Goal: Task Accomplishment & Management: Use online tool/utility

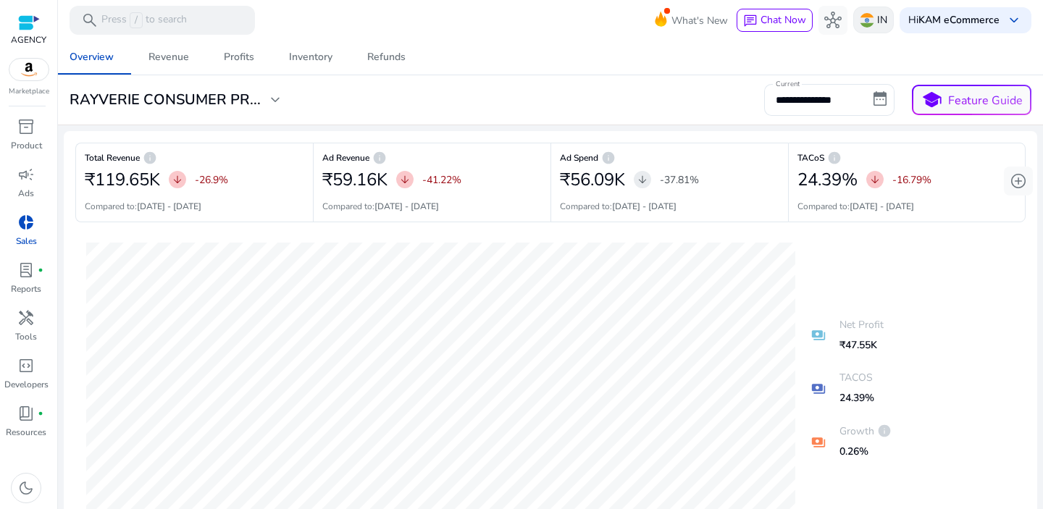
click at [865, 22] on img at bounding box center [866, 20] width 14 height 14
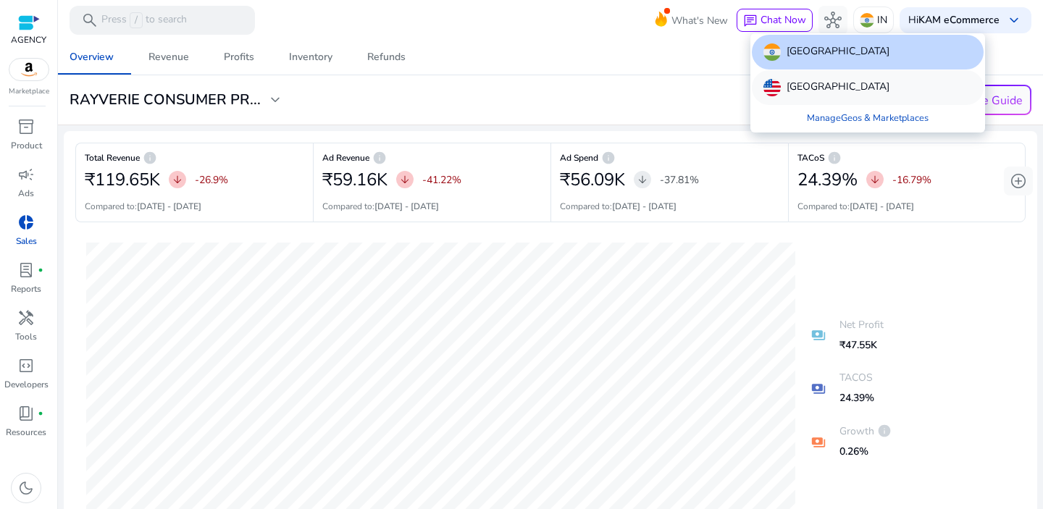
click at [842, 87] on p "United States" at bounding box center [837, 87] width 103 height 17
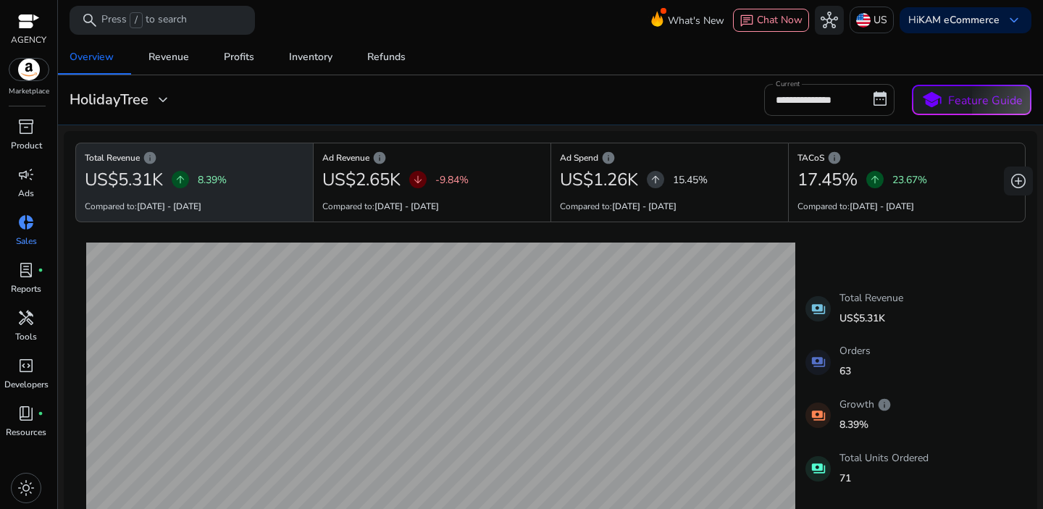
click at [817, 103] on input "**********" at bounding box center [829, 100] width 130 height 32
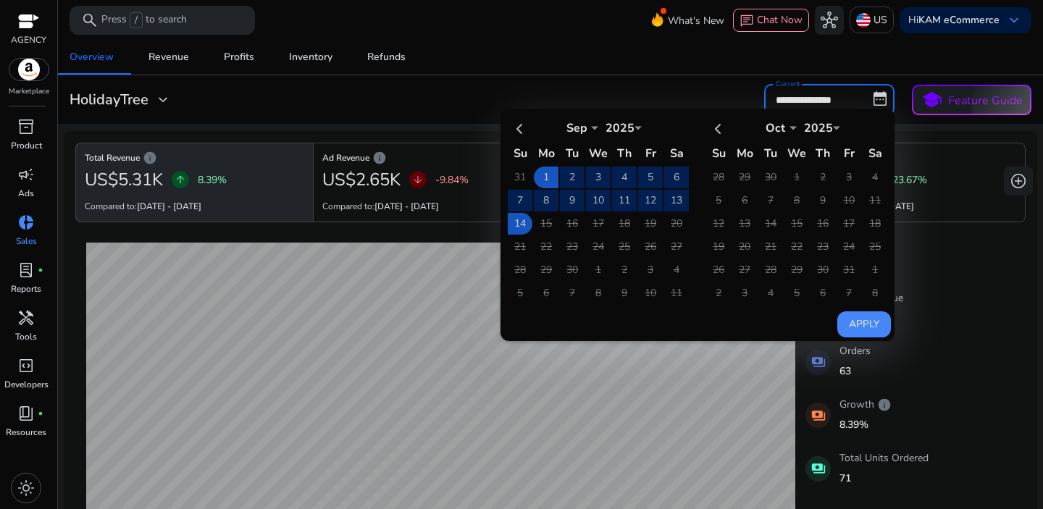
click at [523, 104] on div "**********" at bounding box center [550, 100] width 973 height 32
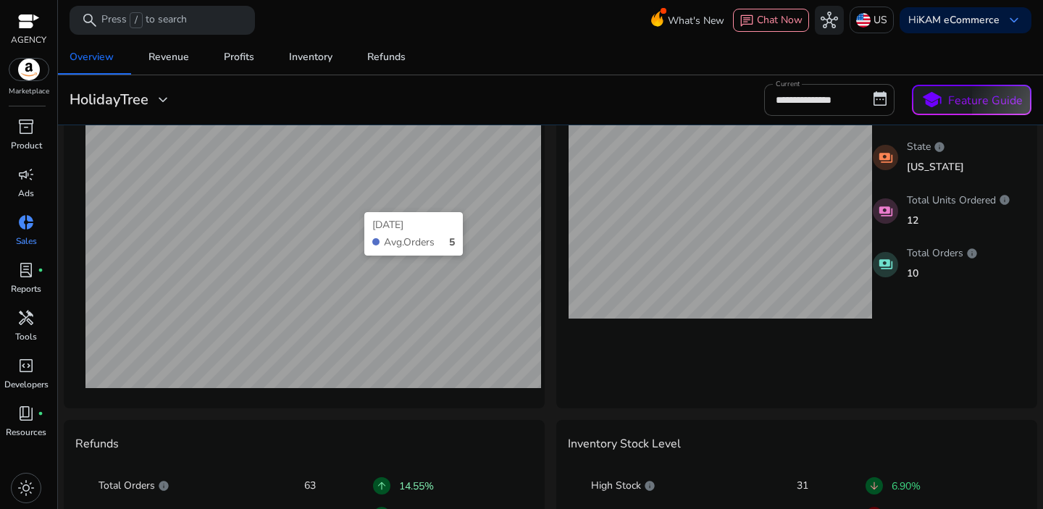
scroll to position [411, 0]
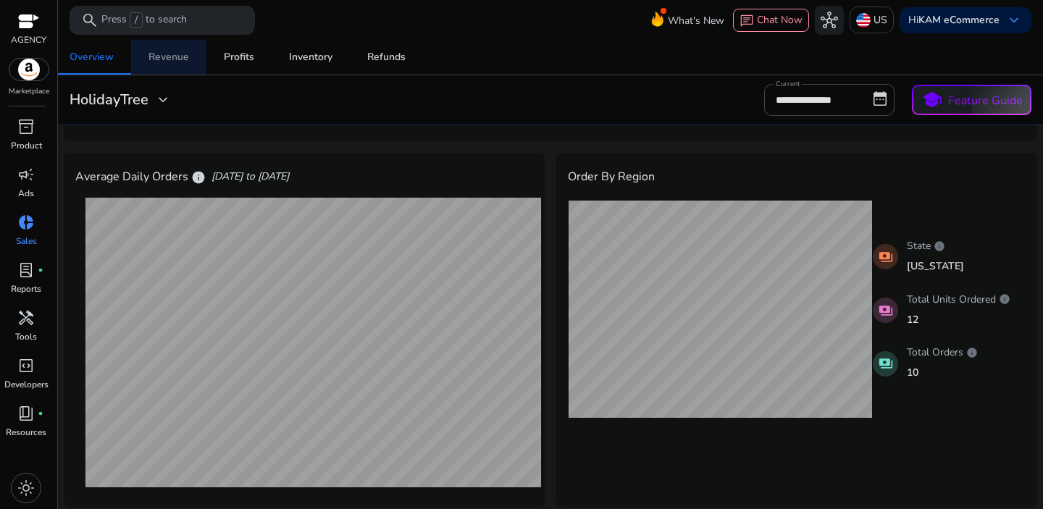
click at [167, 68] on span "Revenue" at bounding box center [168, 57] width 41 height 35
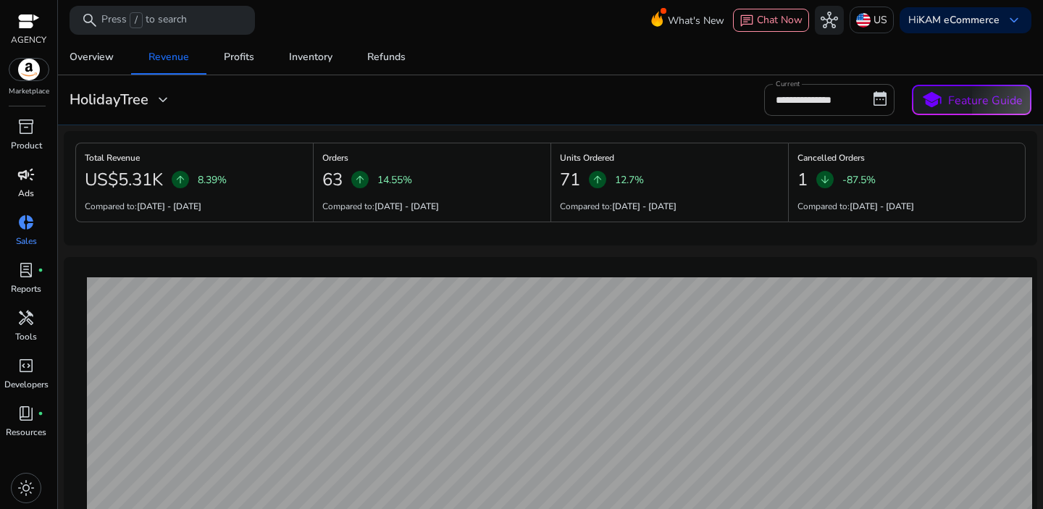
click at [30, 185] on div "campaign" at bounding box center [26, 174] width 41 height 23
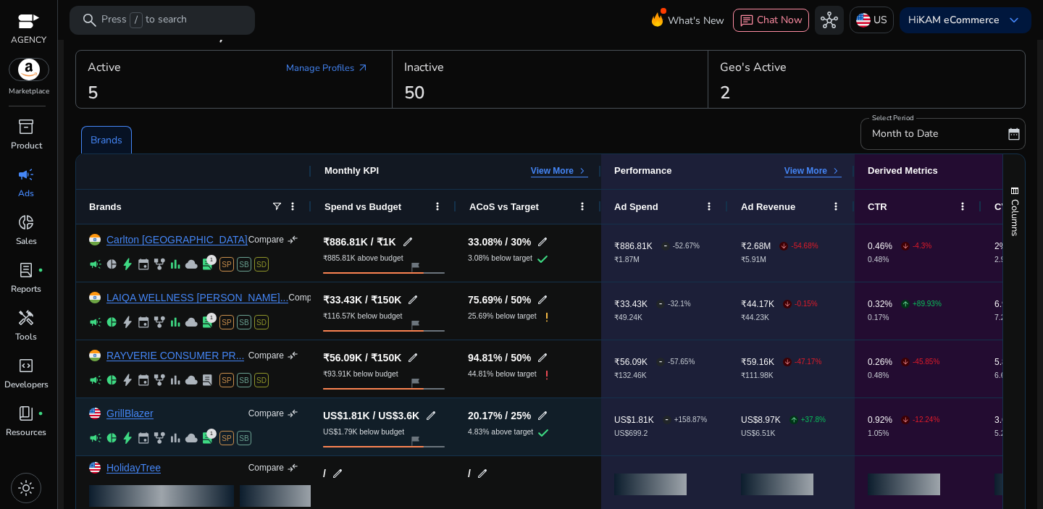
scroll to position [102, 0]
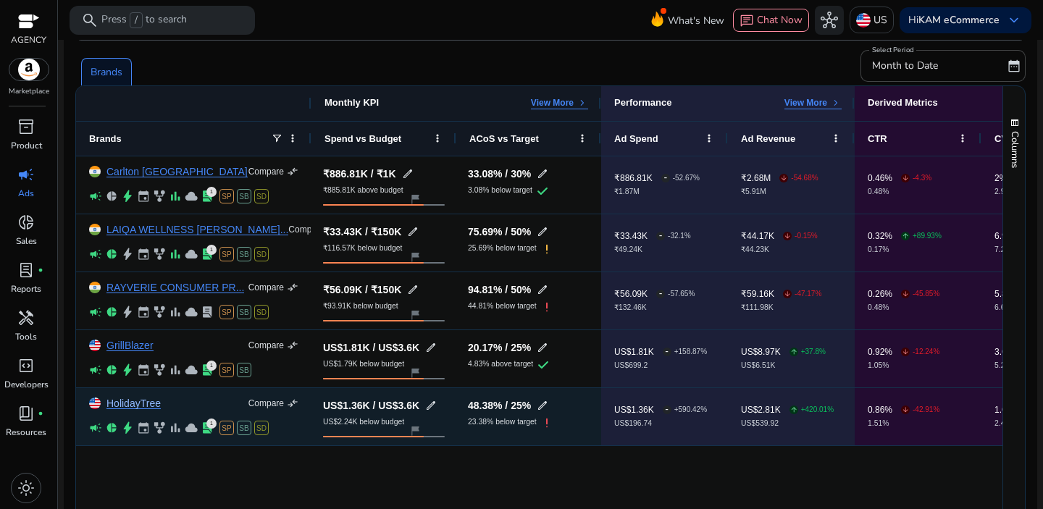
click at [129, 400] on link "HolidayTree" at bounding box center [133, 403] width 54 height 11
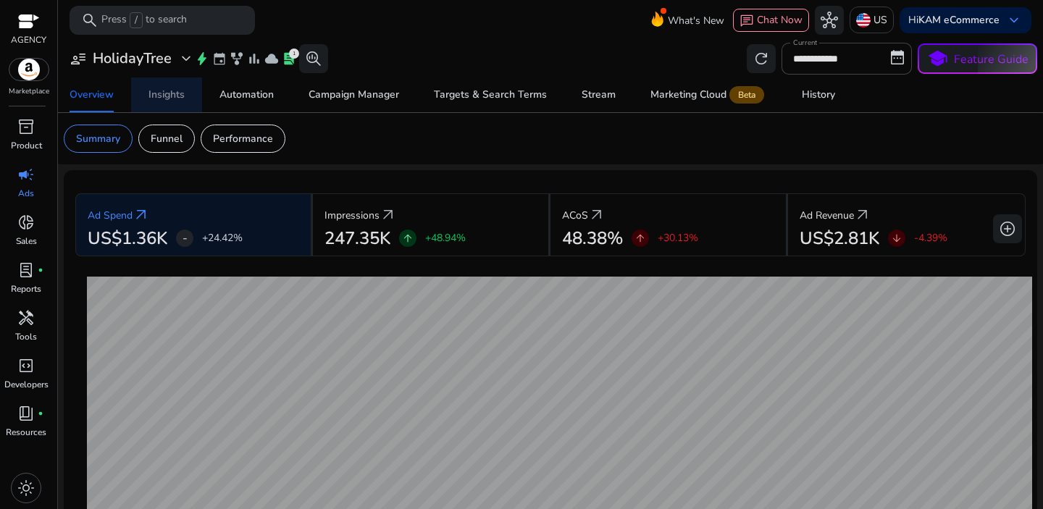
click at [170, 104] on span "Insights" at bounding box center [166, 94] width 36 height 35
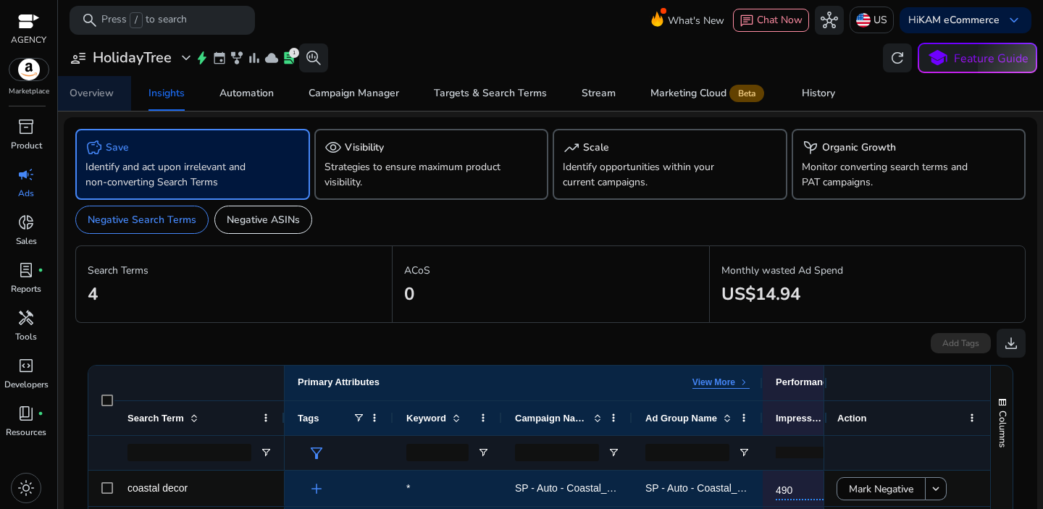
click at [91, 88] on div "Overview" at bounding box center [92, 93] width 44 height 10
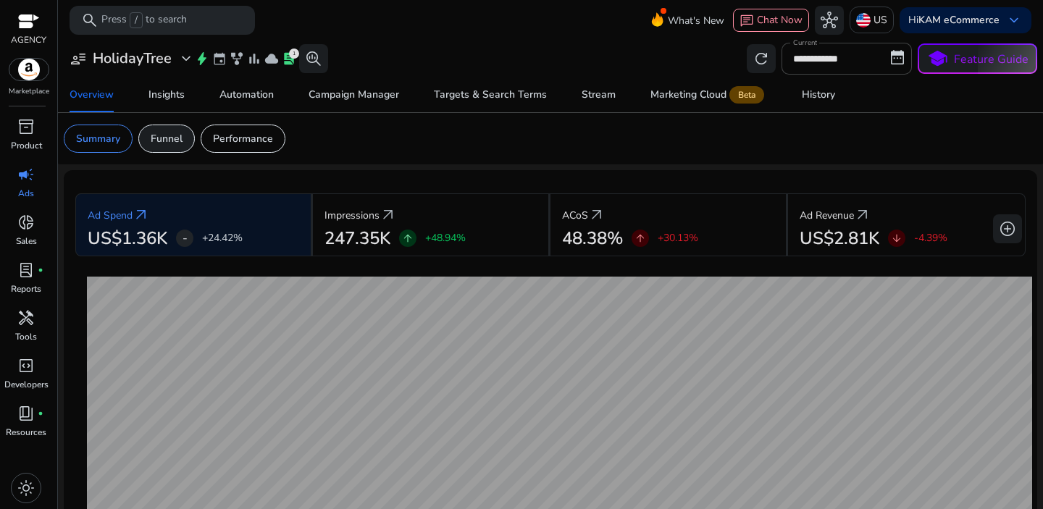
click at [168, 136] on p "Funnel" at bounding box center [167, 138] width 32 height 15
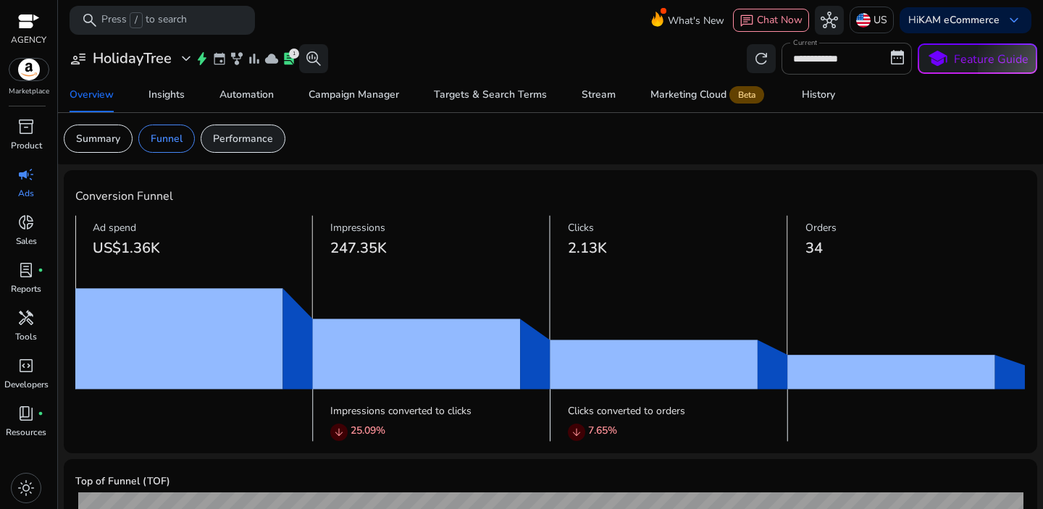
click at [254, 144] on p "Performance" at bounding box center [243, 138] width 60 height 15
click at [237, 143] on p "Performance" at bounding box center [243, 138] width 60 height 15
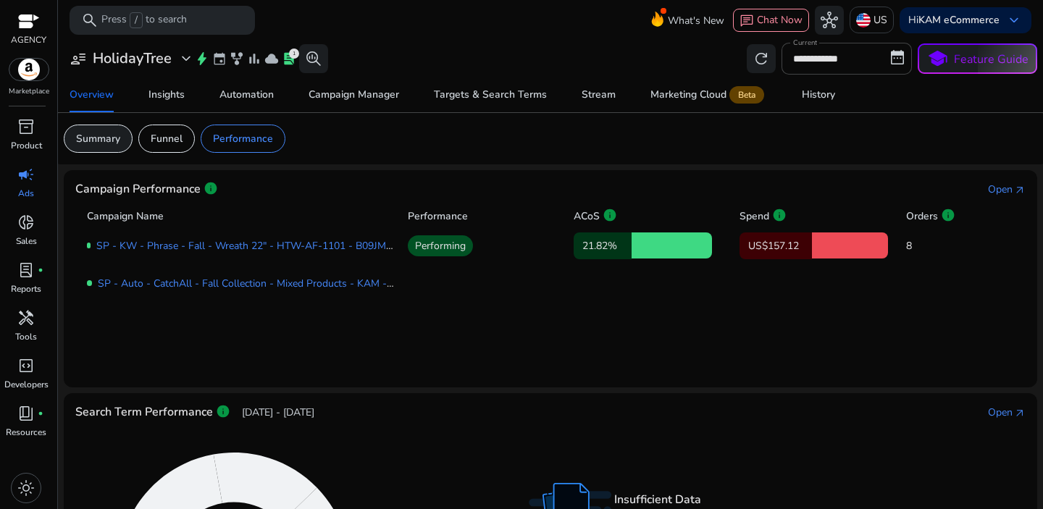
click at [112, 141] on p "Summary" at bounding box center [98, 138] width 44 height 15
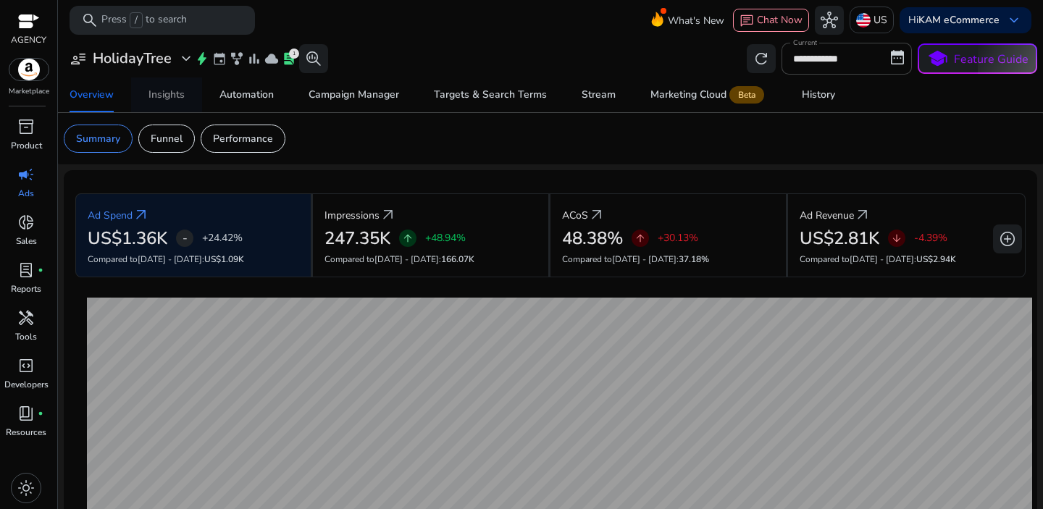
click at [164, 98] on div "Insights" at bounding box center [166, 95] width 36 height 10
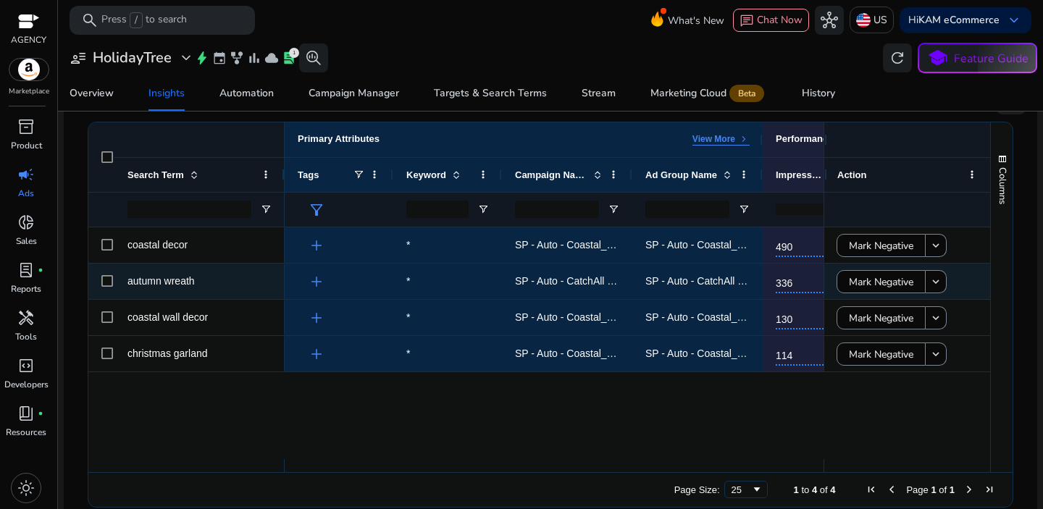
scroll to position [272, 0]
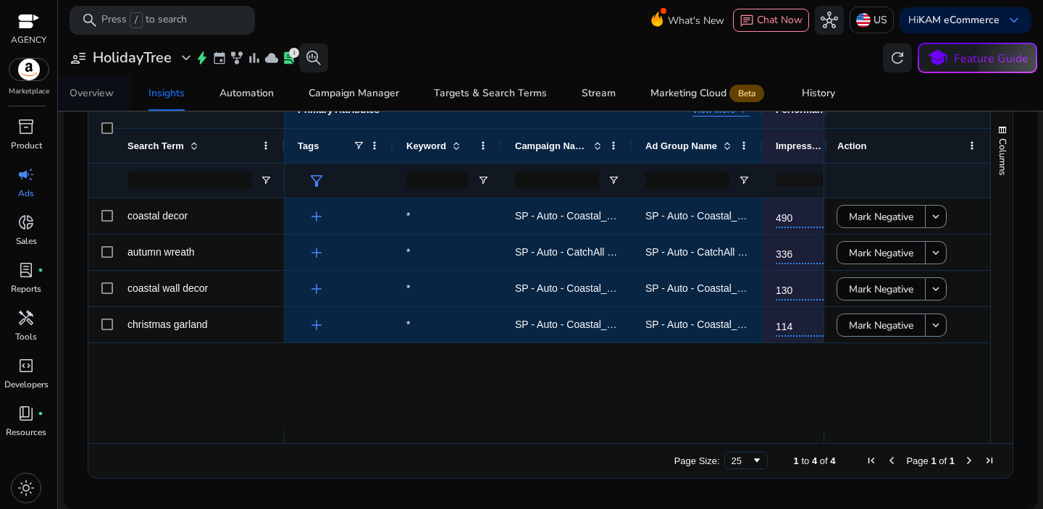
click at [99, 96] on div "Overview" at bounding box center [92, 93] width 44 height 10
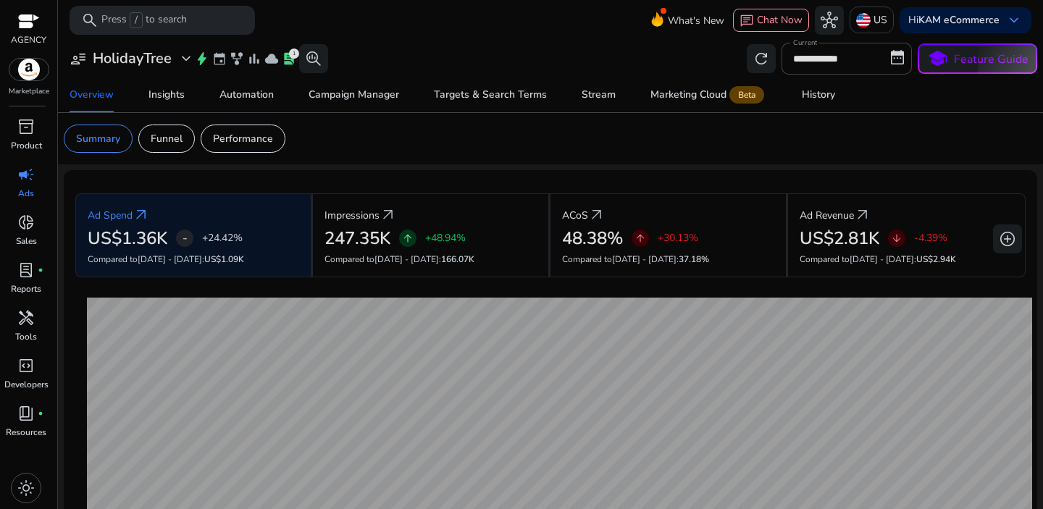
scroll to position [504, 0]
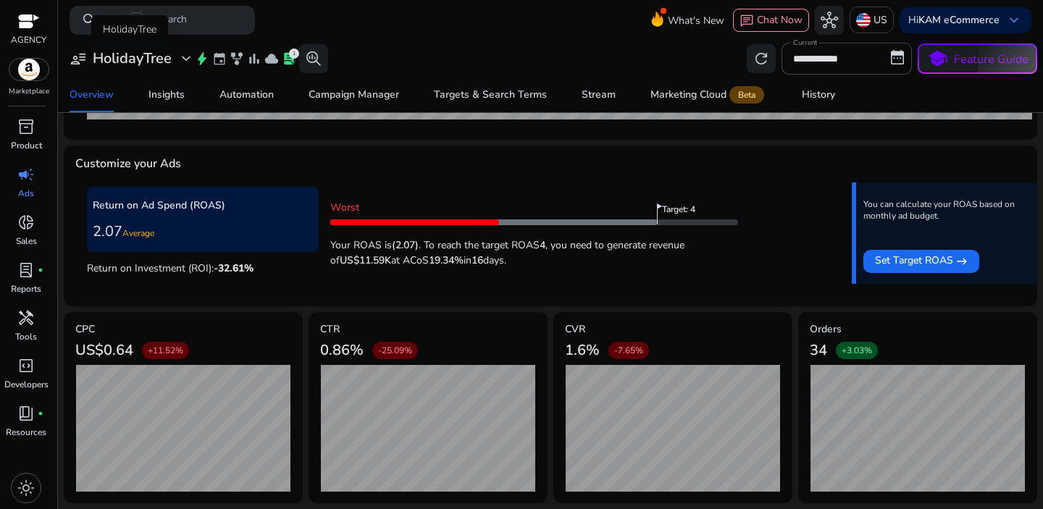
click at [185, 62] on span "expand_more" at bounding box center [185, 58] width 17 height 17
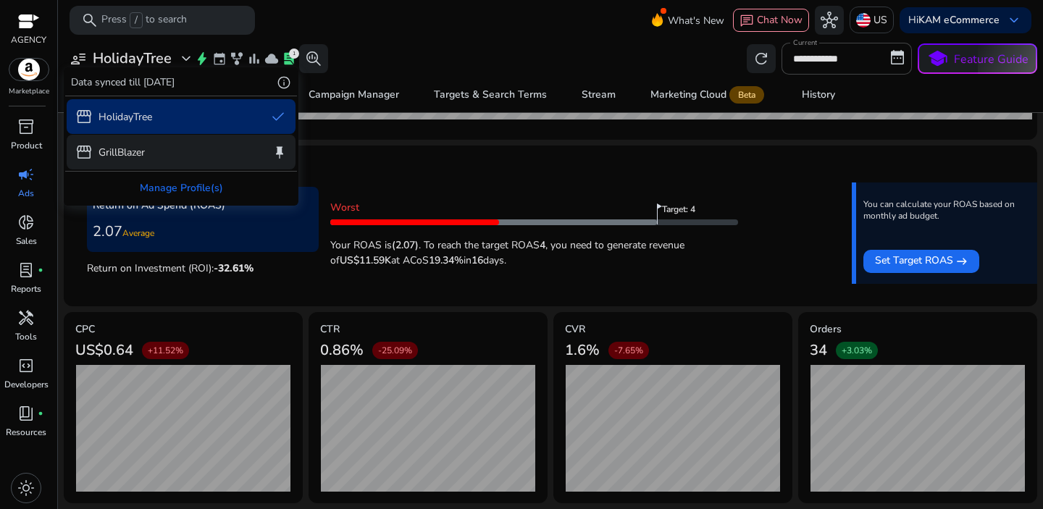
click at [159, 150] on div "storefront GrillBlazer keep" at bounding box center [181, 152] width 229 height 35
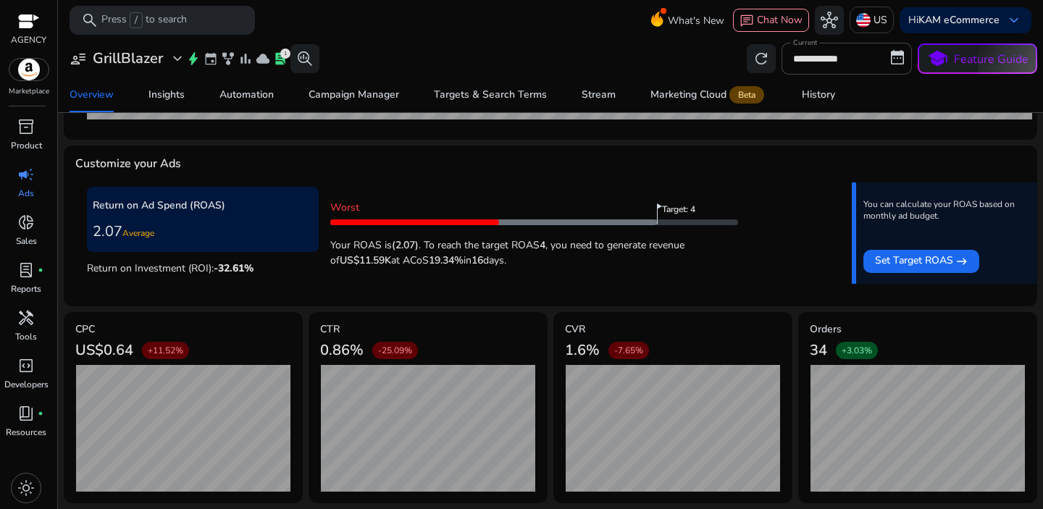
scroll to position [0, 0]
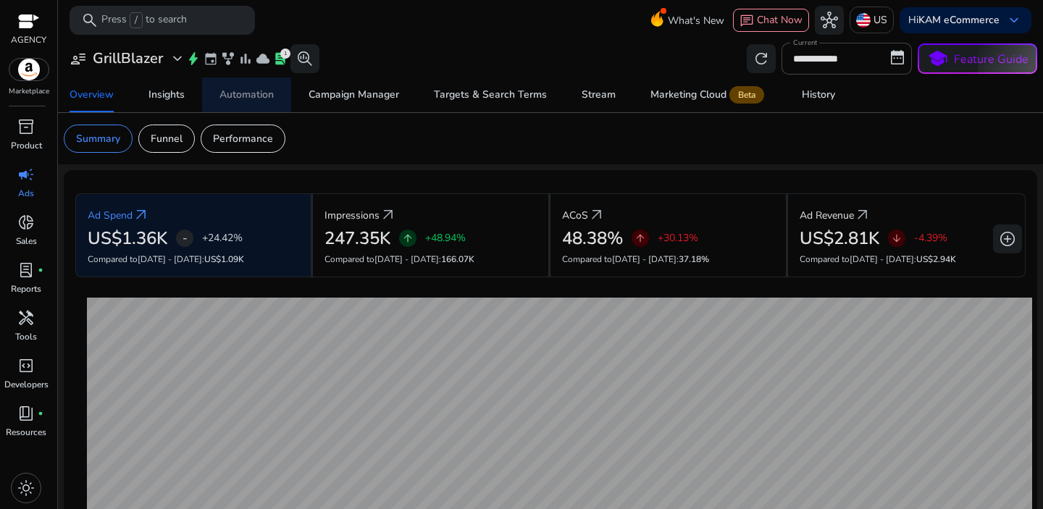
click at [243, 94] on div "Automation" at bounding box center [246, 95] width 54 height 10
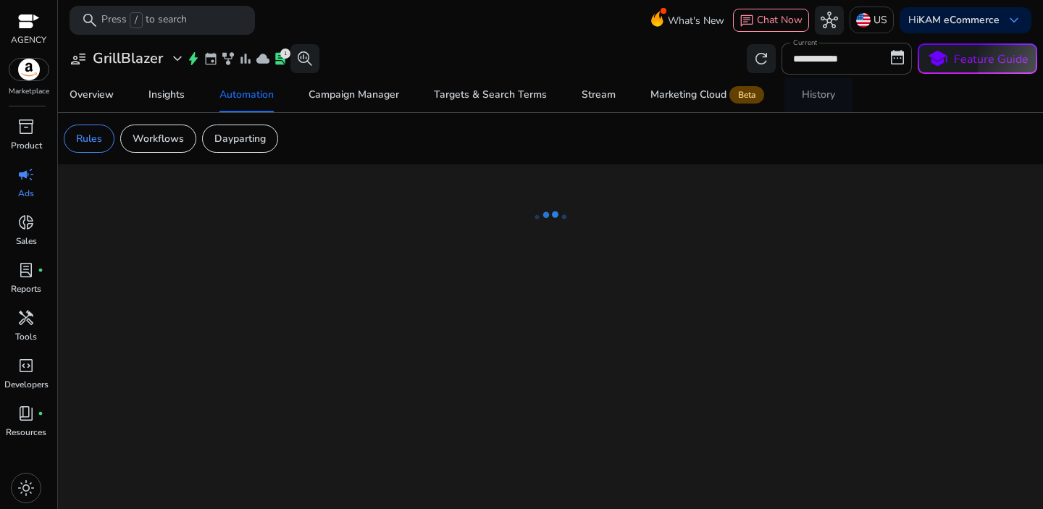
click at [796, 96] on link "History" at bounding box center [818, 94] width 68 height 35
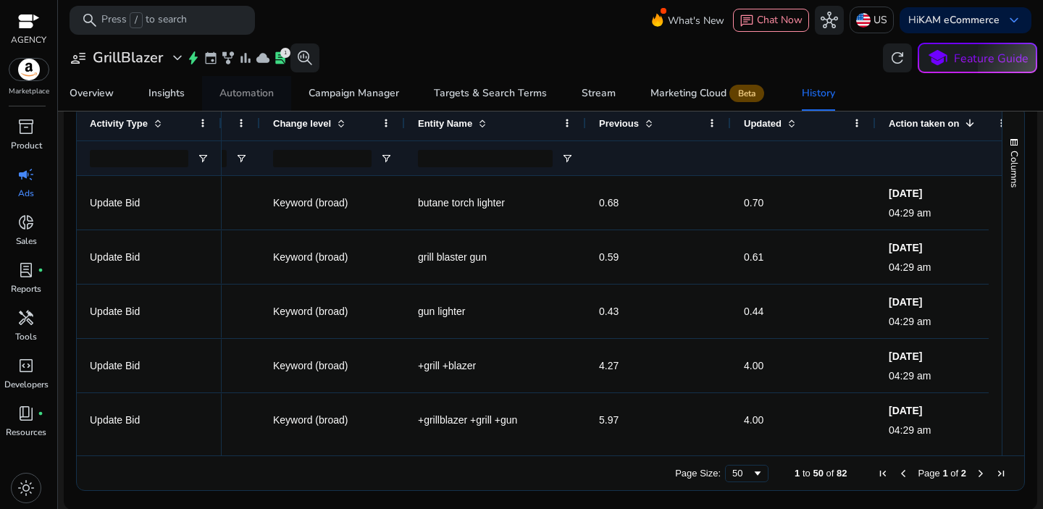
click at [244, 98] on div "Automation" at bounding box center [246, 93] width 54 height 10
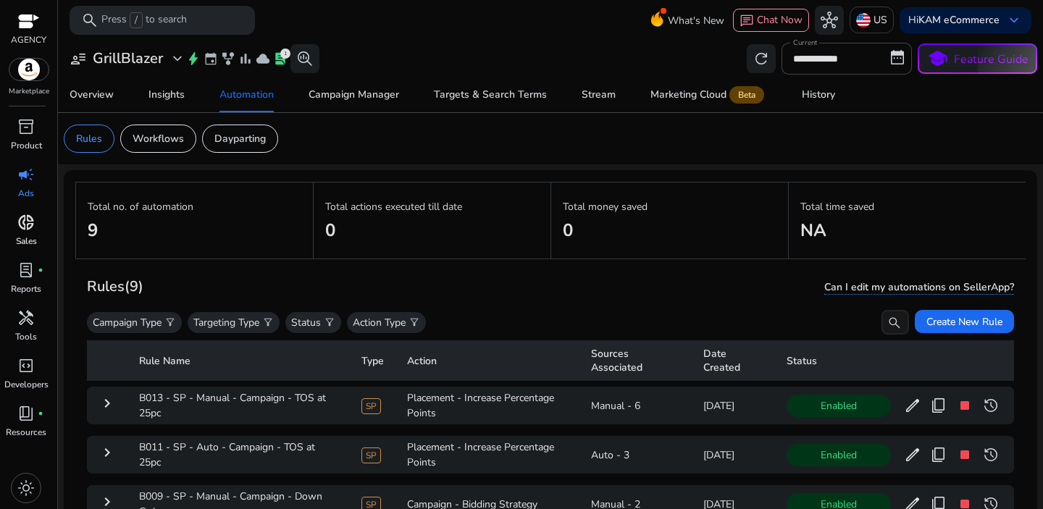
click at [27, 222] on span "donut_small" at bounding box center [25, 222] width 17 height 17
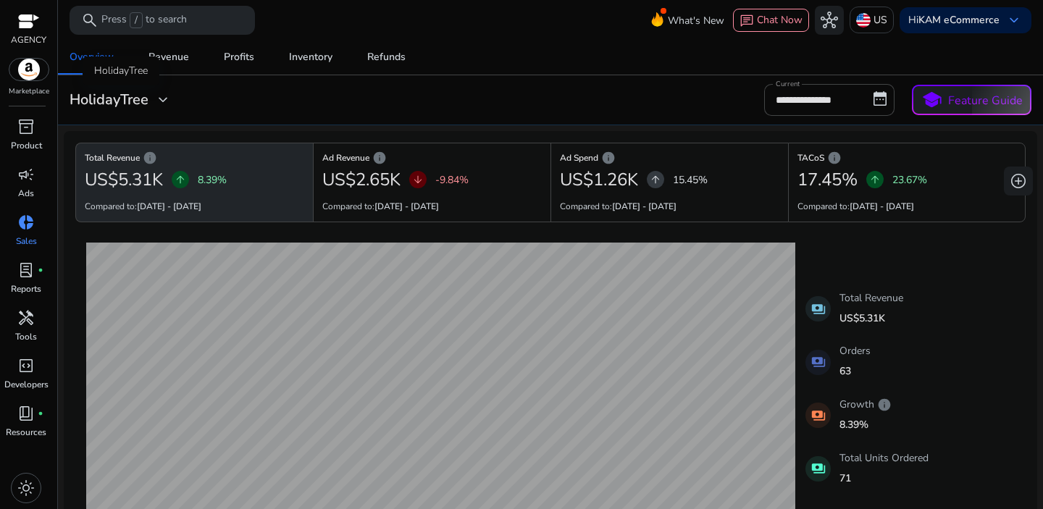
click at [154, 100] on span "expand_more" at bounding box center [162, 99] width 17 height 17
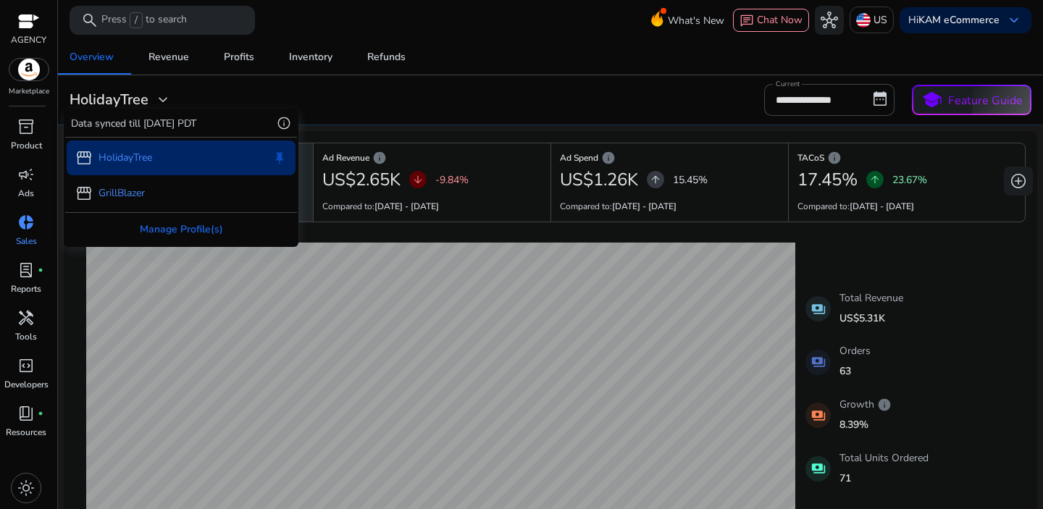
click at [155, 201] on div "storefront GrillBlazer" at bounding box center [181, 193] width 229 height 35
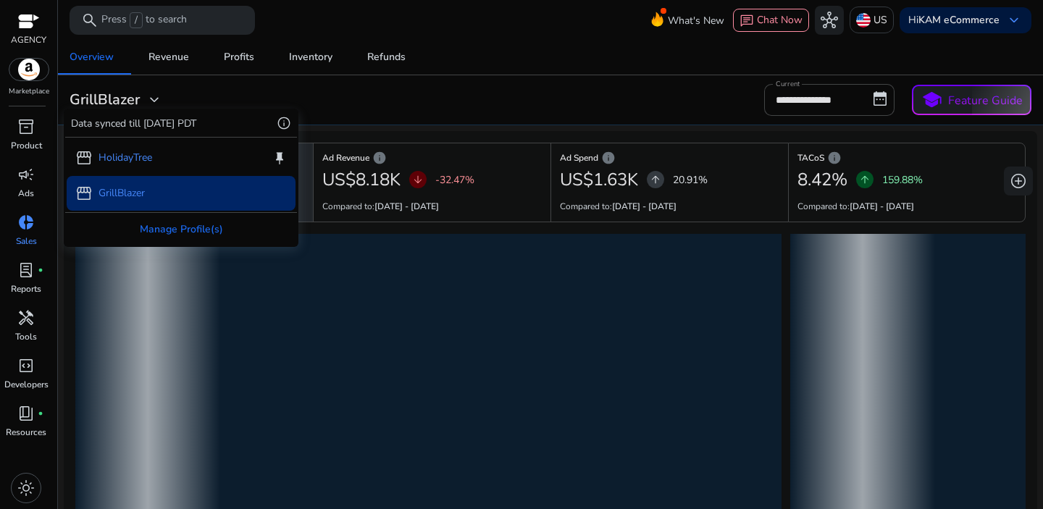
click at [131, 196] on p "GrillBlazer" at bounding box center [121, 192] width 46 height 15
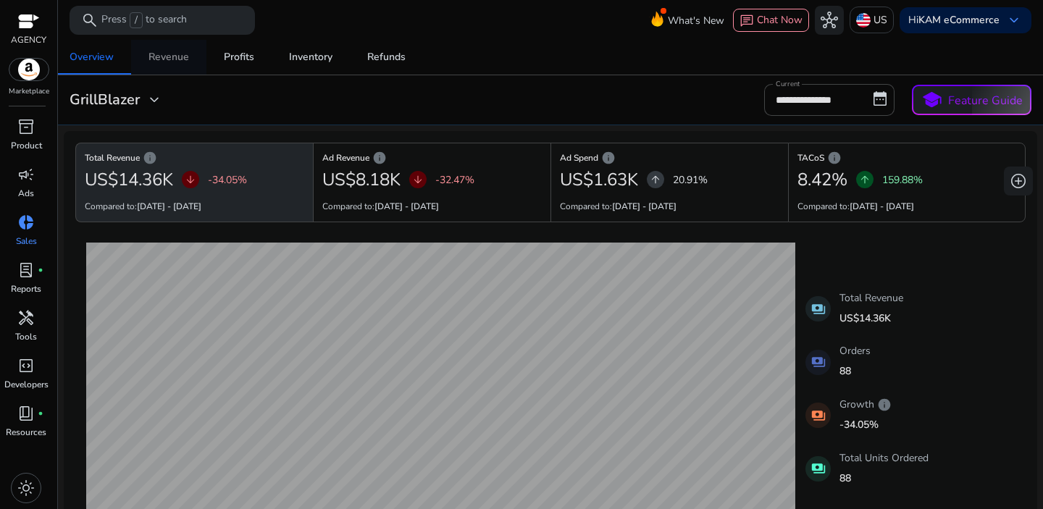
click at [164, 64] on span "Revenue" at bounding box center [168, 57] width 41 height 35
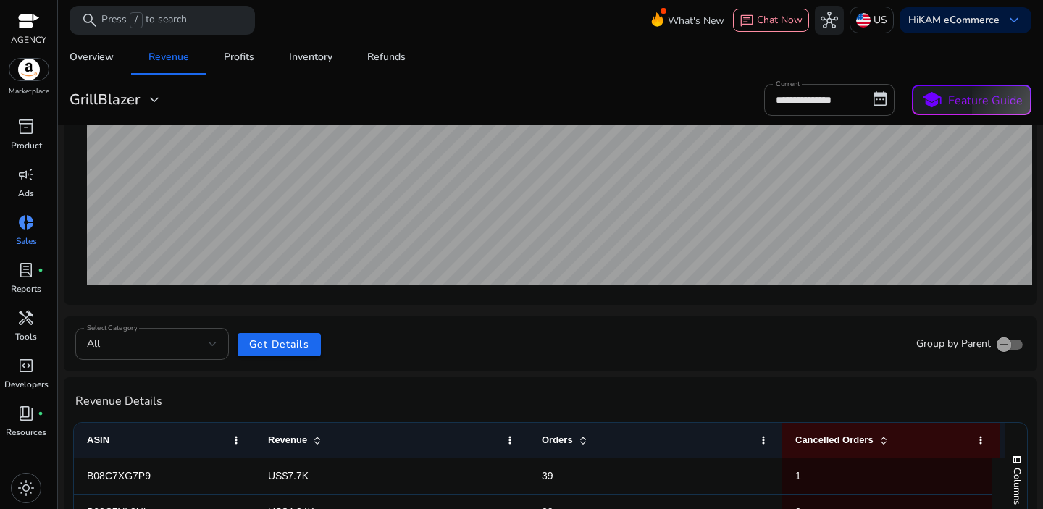
scroll to position [544, 0]
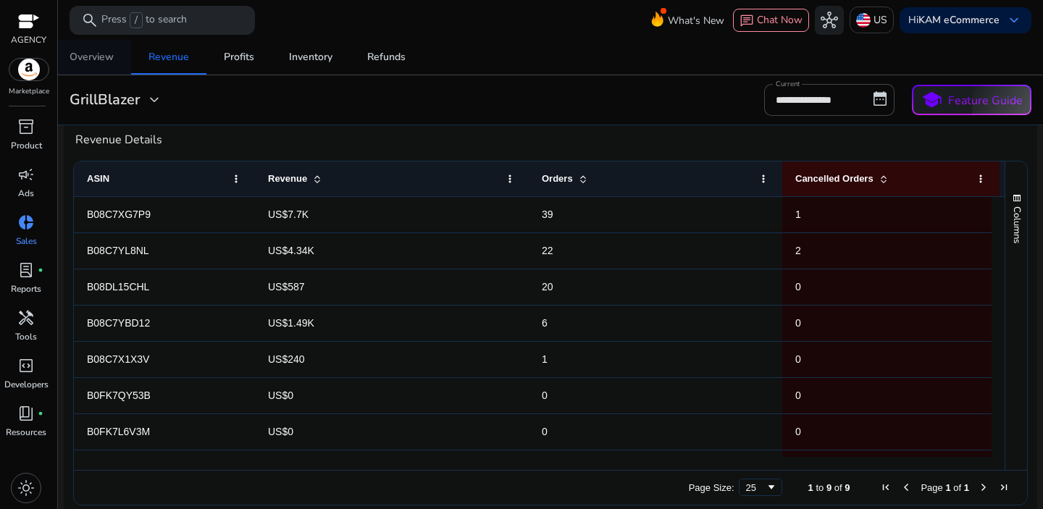
click at [91, 61] on div "Overview" at bounding box center [92, 57] width 44 height 10
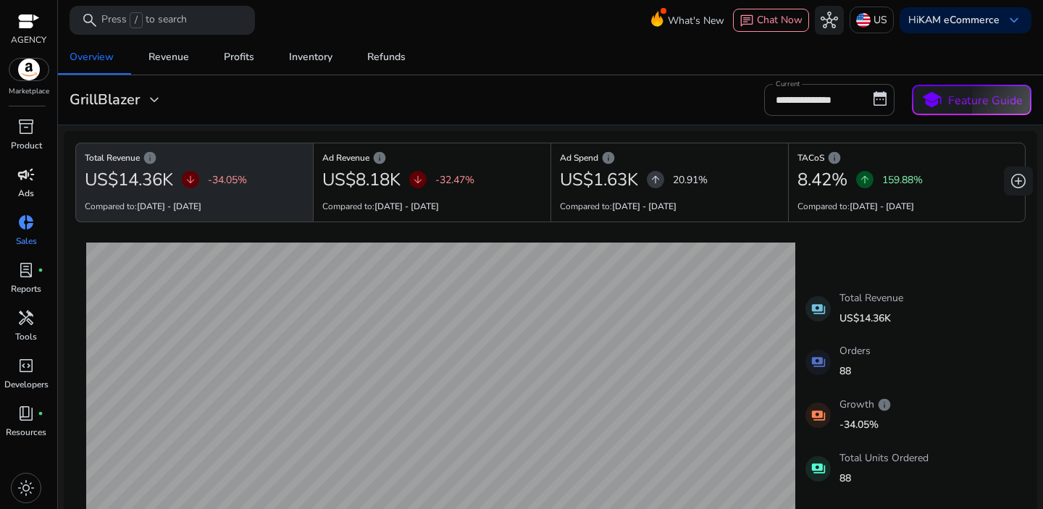
click at [19, 182] on span "campaign" at bounding box center [25, 174] width 17 height 17
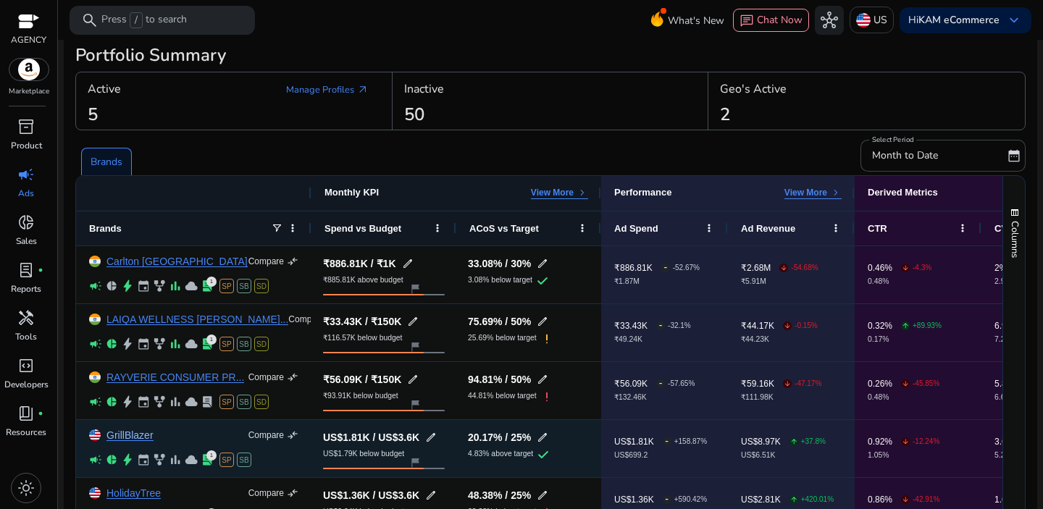
scroll to position [12, 0]
click at [127, 430] on link "GrillBlazer" at bounding box center [129, 435] width 47 height 11
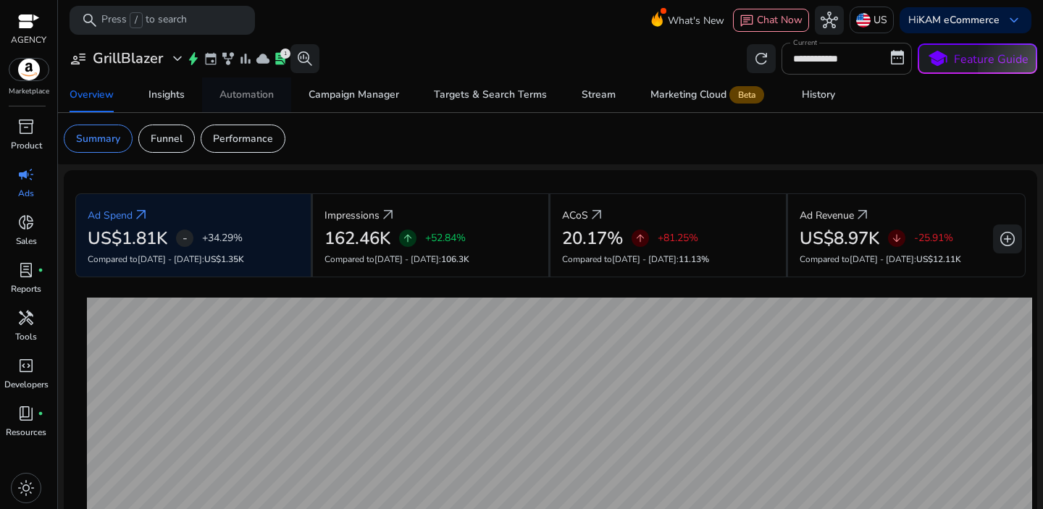
click at [245, 98] on div "Automation" at bounding box center [246, 95] width 54 height 10
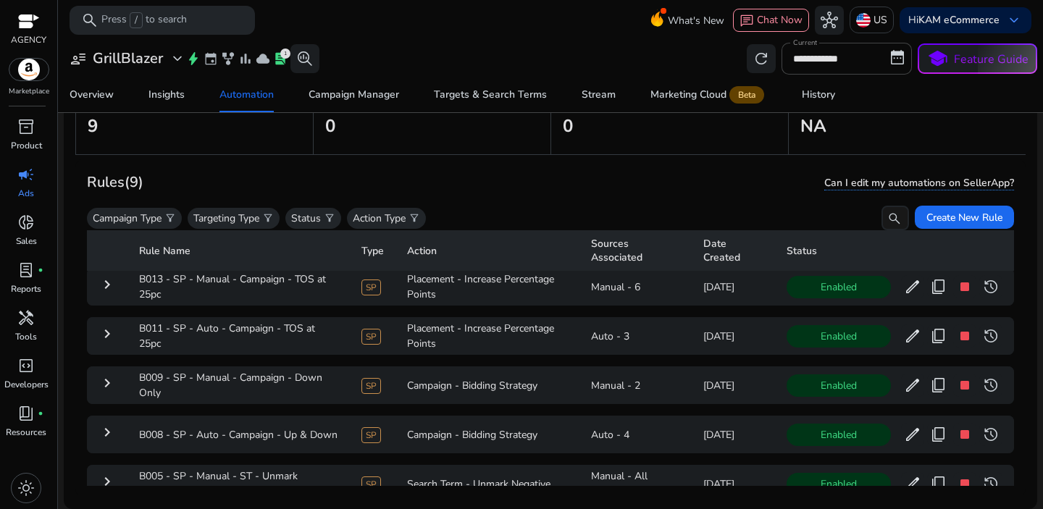
scroll to position [32, 0]
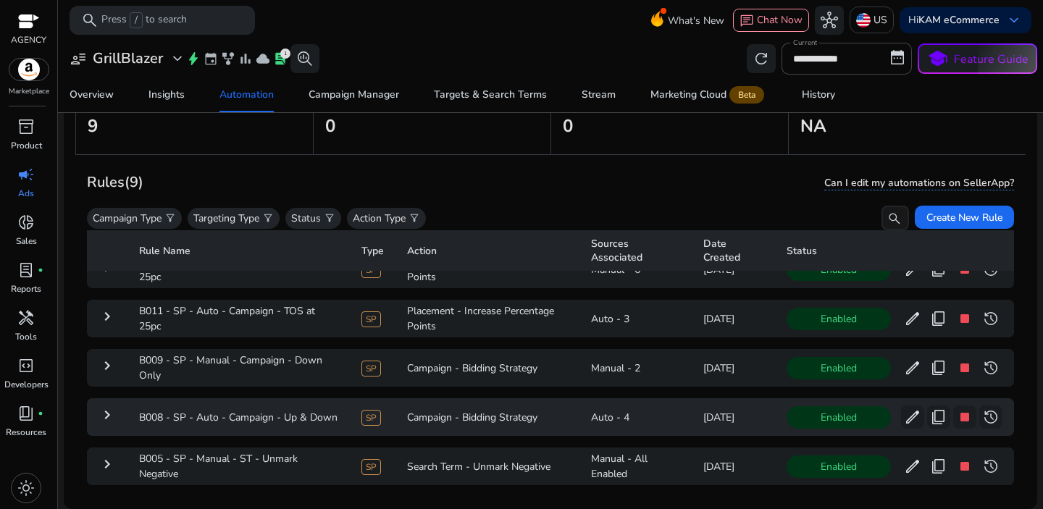
click at [109, 419] on mat-icon "keyboard_arrow_right" at bounding box center [106, 414] width 17 height 17
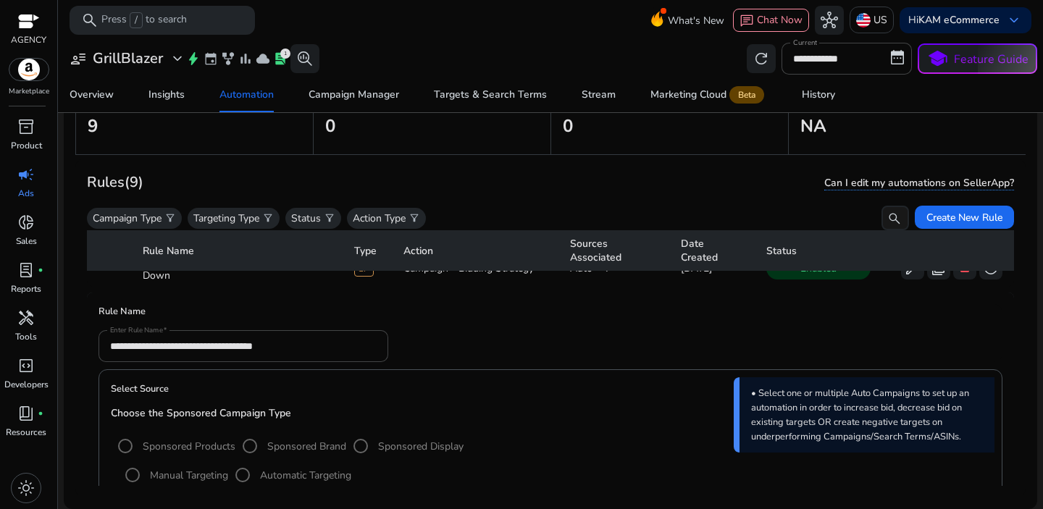
scroll to position [101, 0]
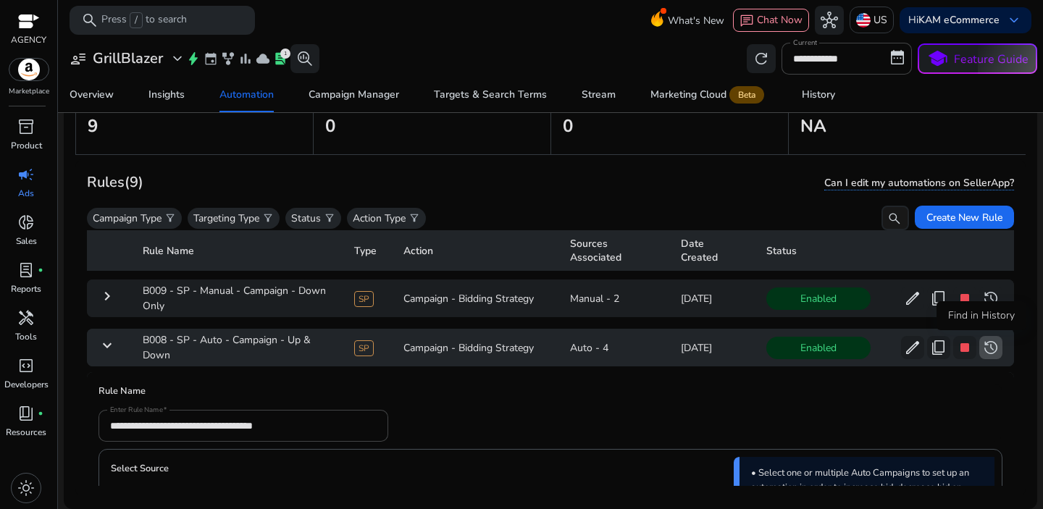
click at [983, 348] on span "history" at bounding box center [990, 347] width 17 height 17
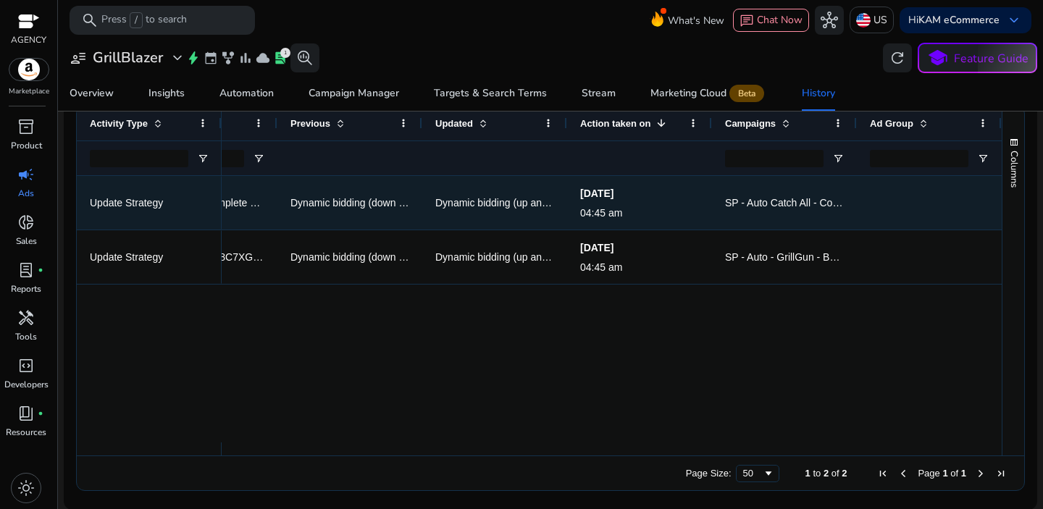
click at [781, 198] on span "SP - Auto Catch All - Complete Range - Mixed Products - KAM - [DATE] 13:28:52.0…" at bounding box center [916, 203] width 383 height 12
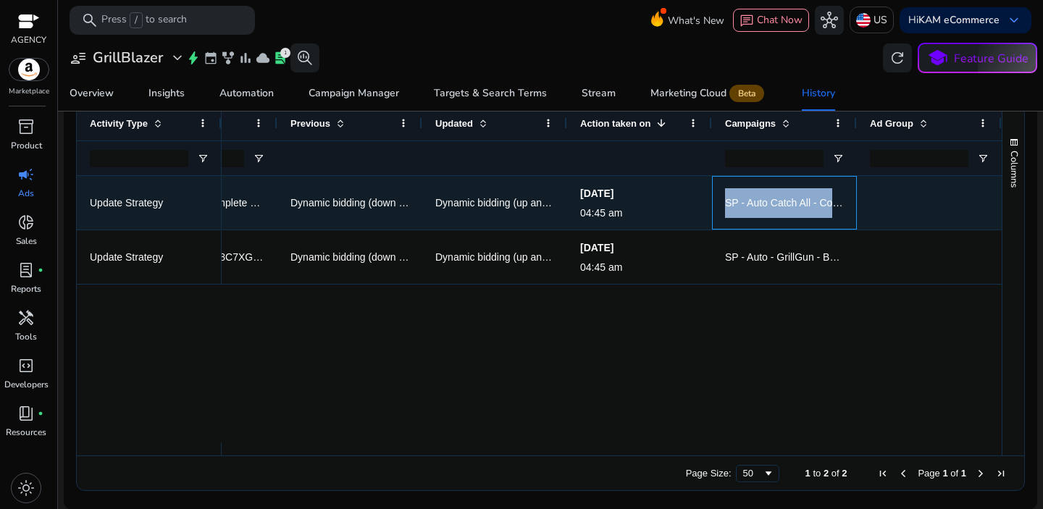
click at [781, 198] on span "SP - Auto Catch All - Complete Range - Mixed Products - KAM - [DATE] 13:28:52.0…" at bounding box center [916, 203] width 383 height 12
copy span "SP - Auto Catch All - Complete Range - Mixed Products - KAM - [DATE] 13:28:52.0…"
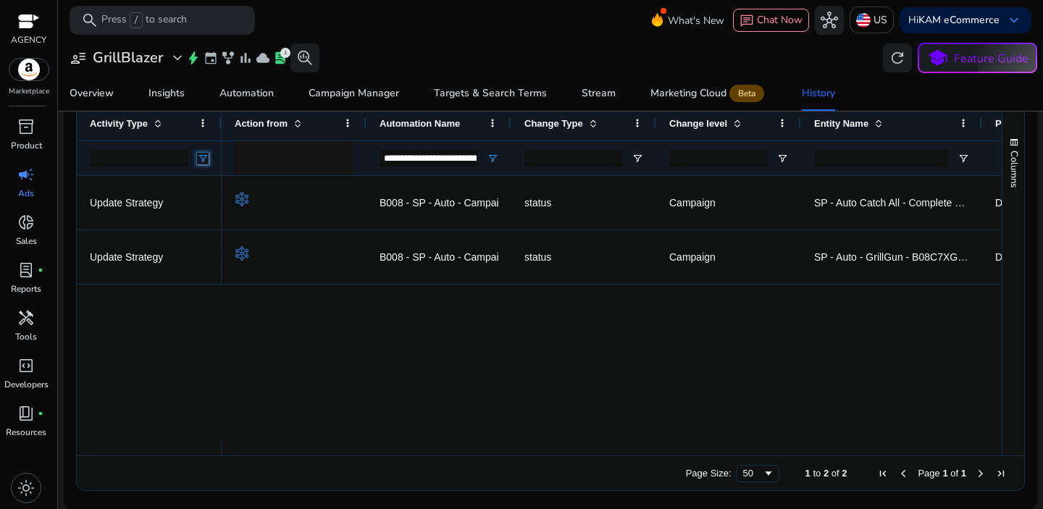
click at [201, 161] on span "Open Filter Menu" at bounding box center [203, 159] width 12 height 12
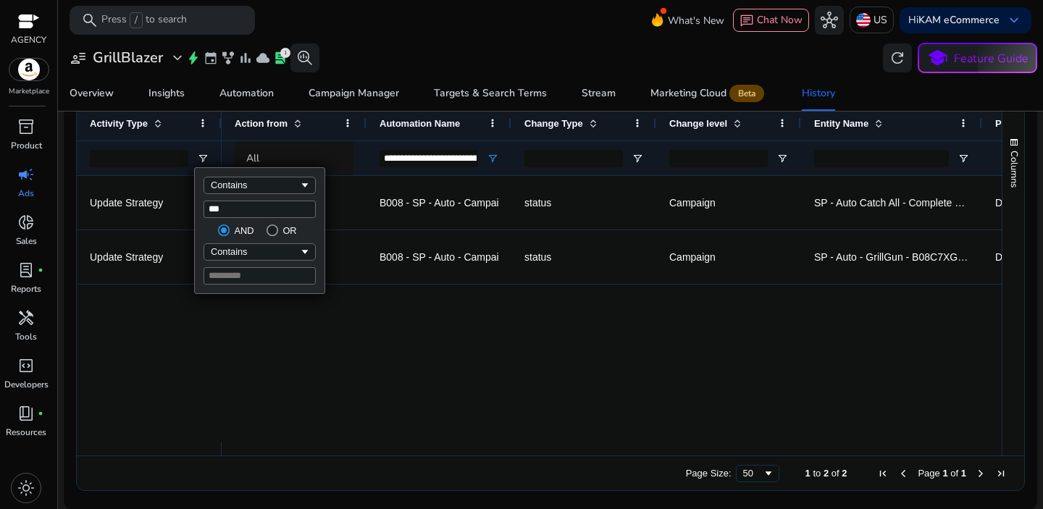
type input "***"
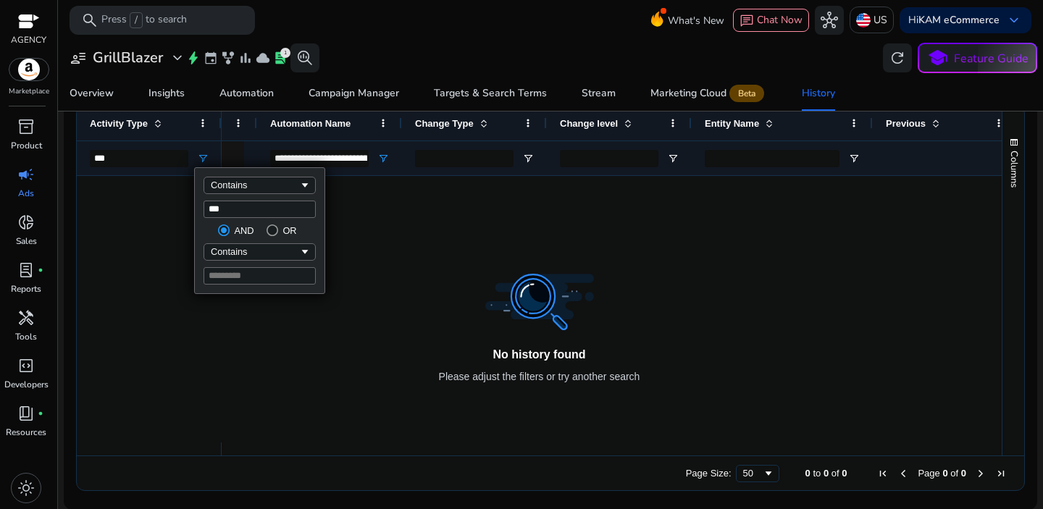
scroll to position [0, 155]
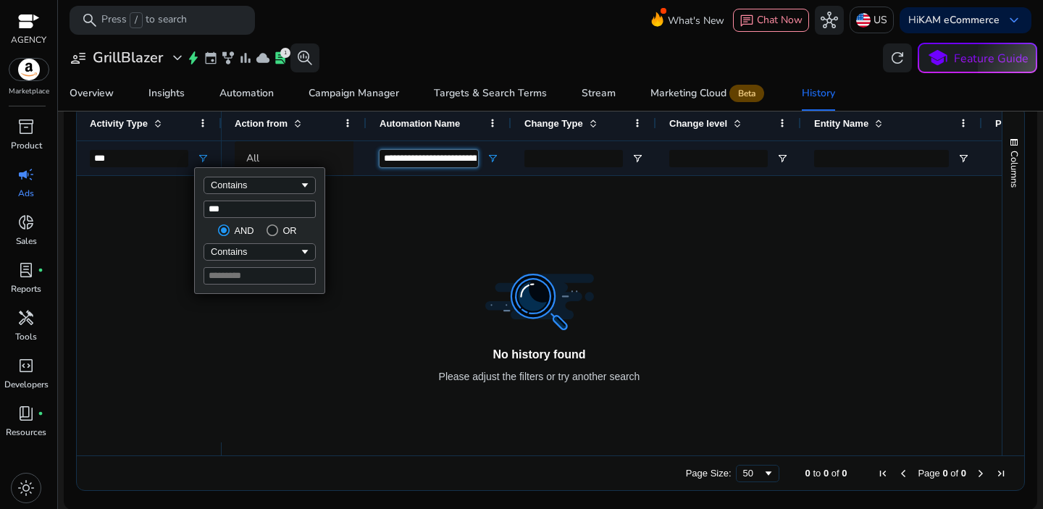
click at [434, 159] on input "**********" at bounding box center [428, 158] width 98 height 17
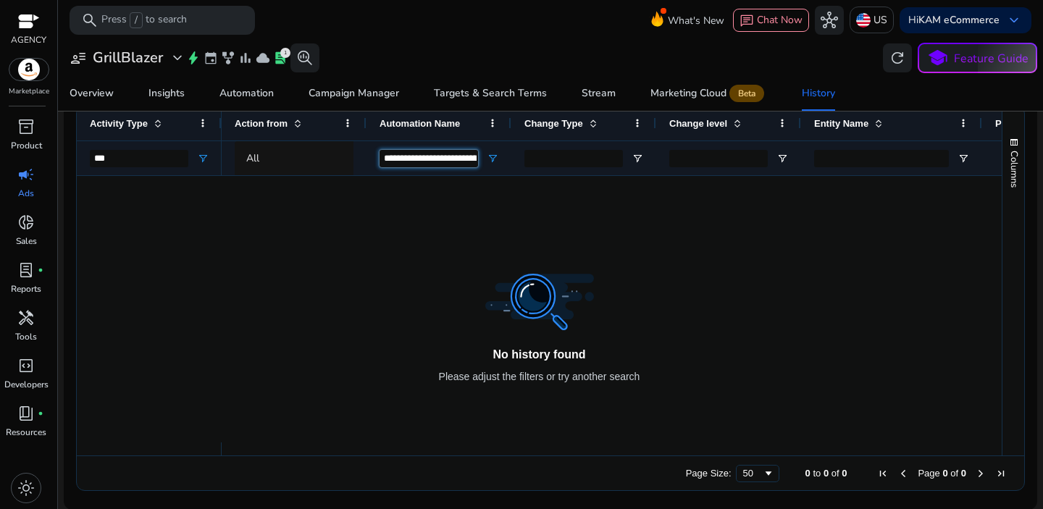
click at [434, 159] on input "**********" at bounding box center [428, 158] width 98 height 17
click at [253, 96] on div "Automation" at bounding box center [246, 93] width 54 height 10
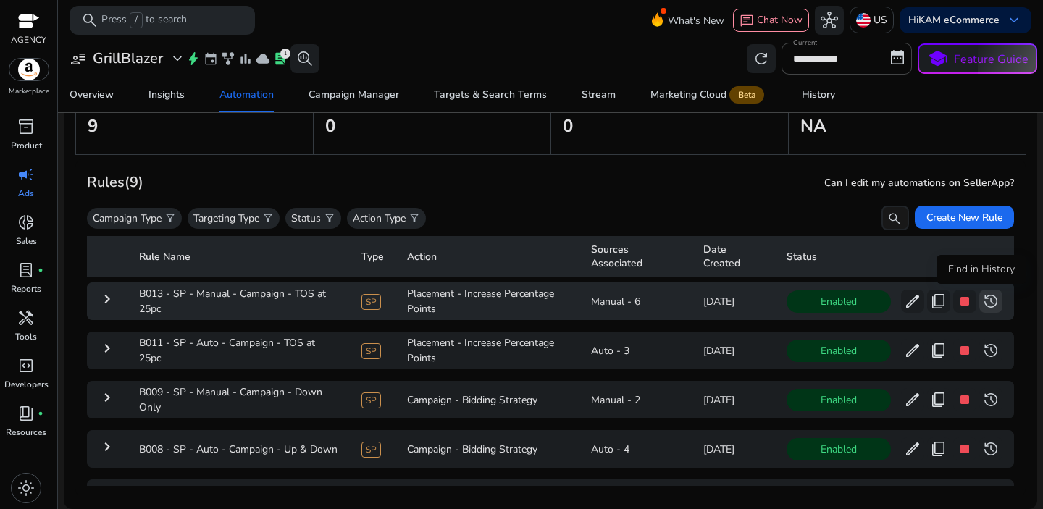
click at [984, 299] on span "history" at bounding box center [990, 301] width 17 height 17
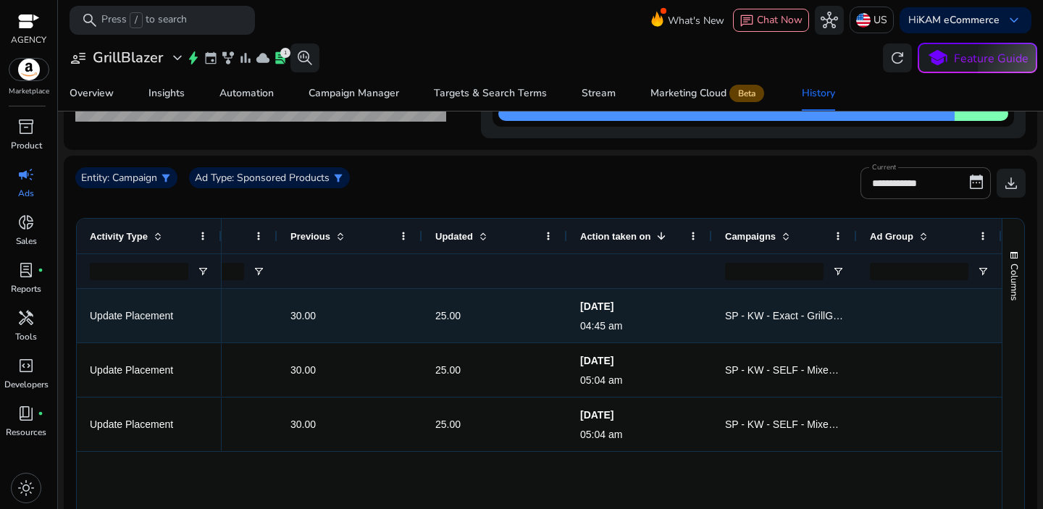
click at [747, 311] on span "SP - KW - Exact - GrillGun - B08C7XG7P9 - KAM - [DATE] 22:44:44.299" at bounding box center [888, 316] width 326 height 12
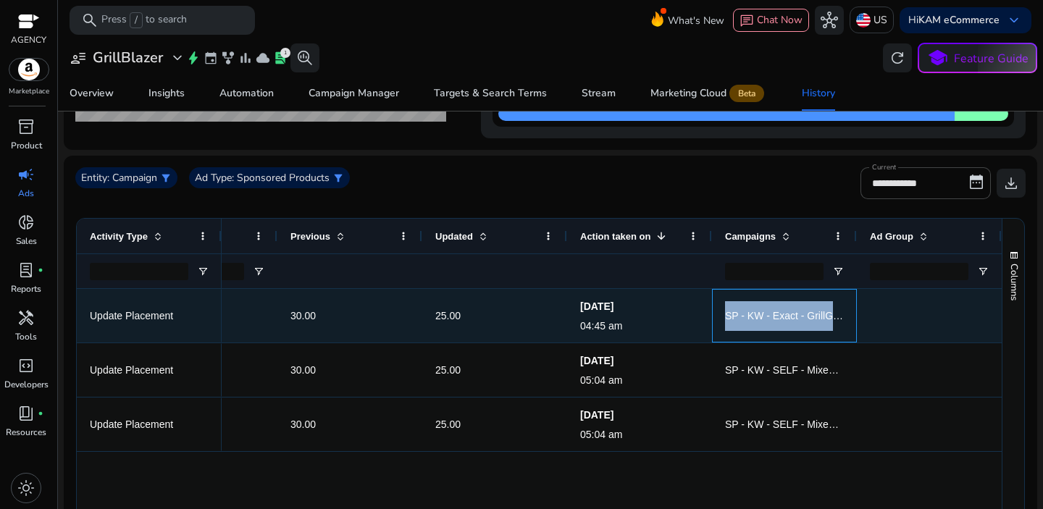
copy span "SP - KW - Exact - GrillGun - B08C7XG7P9 - KAM - [DATE] 22:44:44.299"
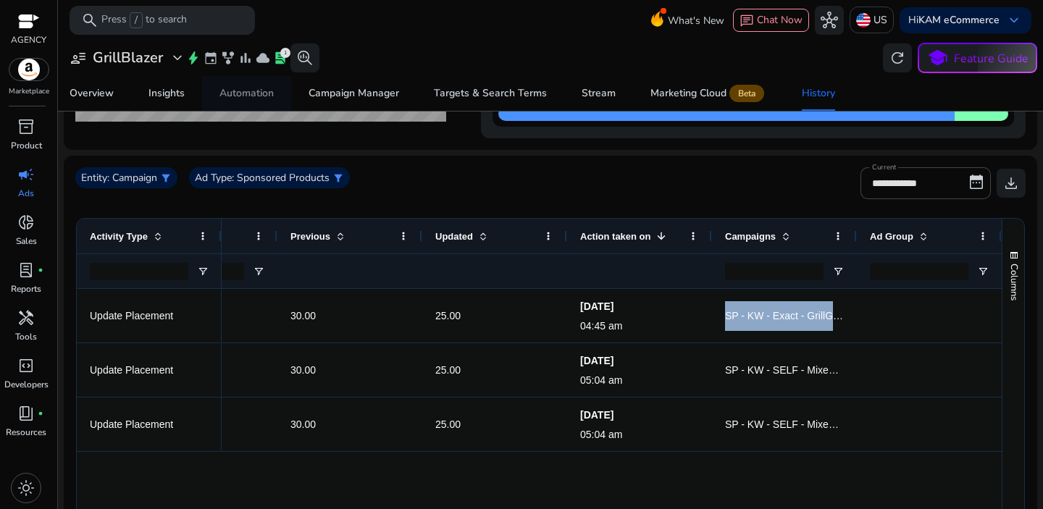
click at [244, 98] on div "Automation" at bounding box center [246, 93] width 54 height 10
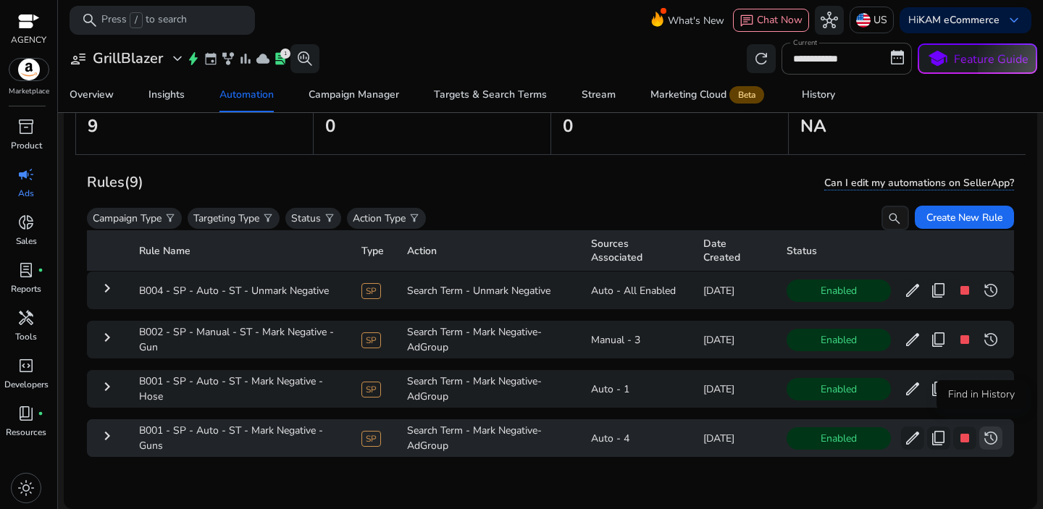
click at [982, 429] on span "history" at bounding box center [990, 437] width 17 height 17
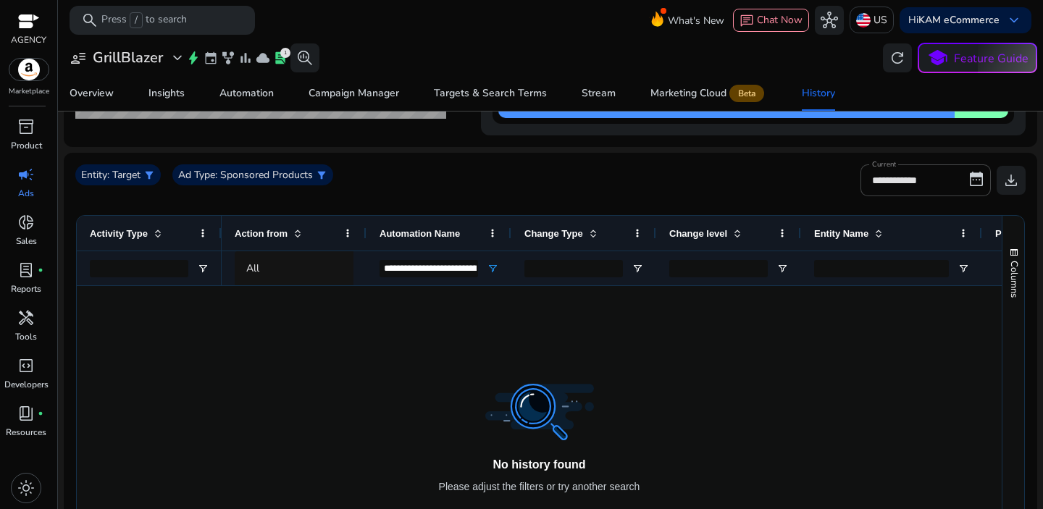
scroll to position [201, 0]
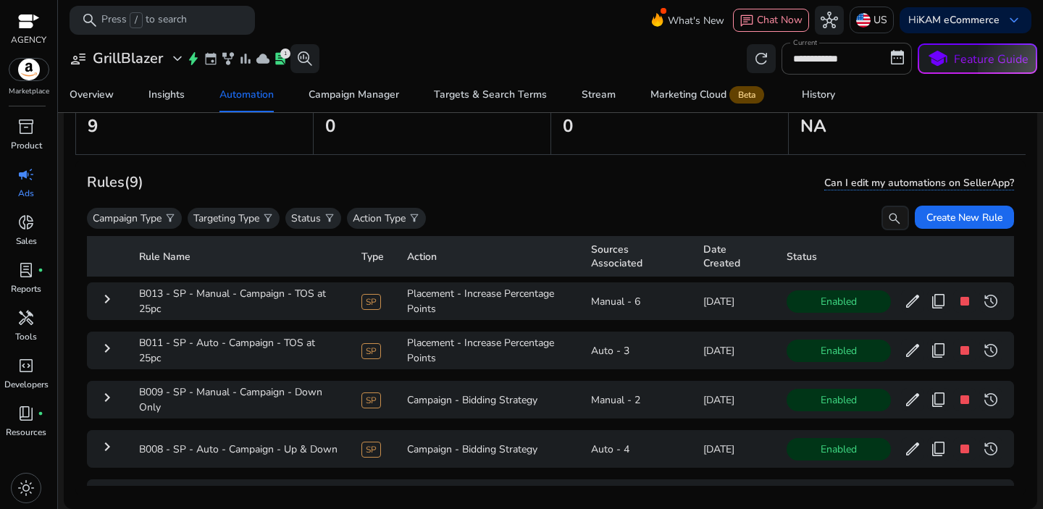
scroll to position [269, 0]
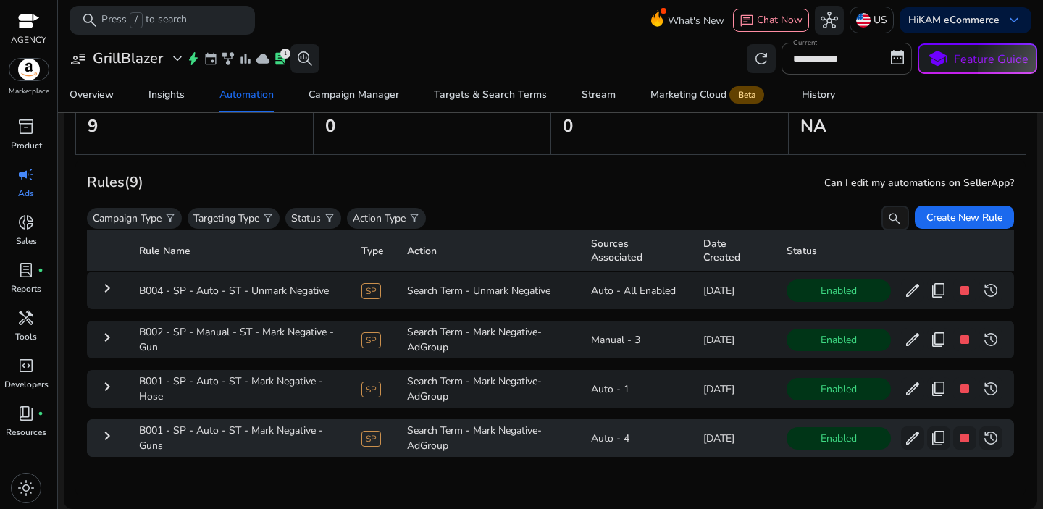
click at [101, 427] on mat-icon "keyboard_arrow_right" at bounding box center [106, 435] width 17 height 17
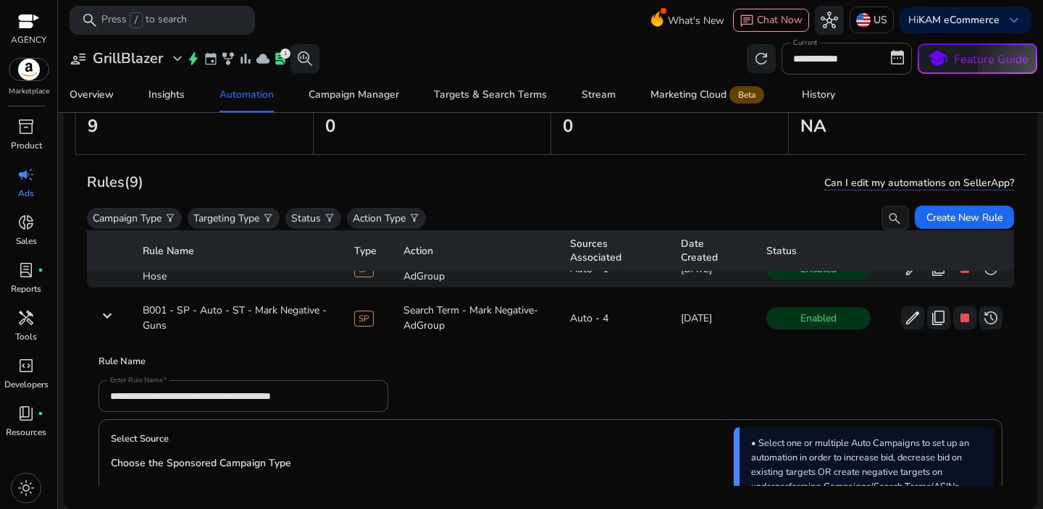
scroll to position [375, 0]
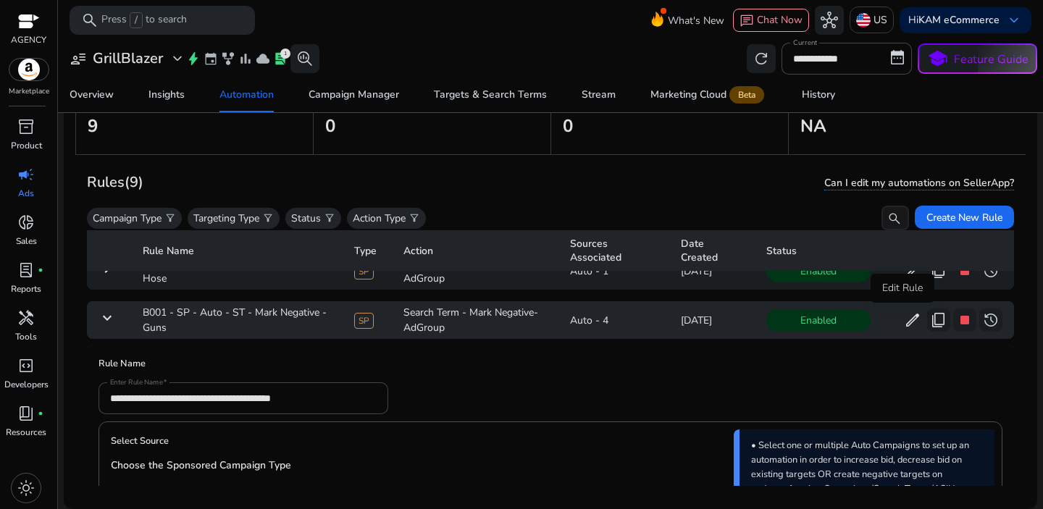
click at [904, 318] on span "edit" at bounding box center [912, 319] width 17 height 17
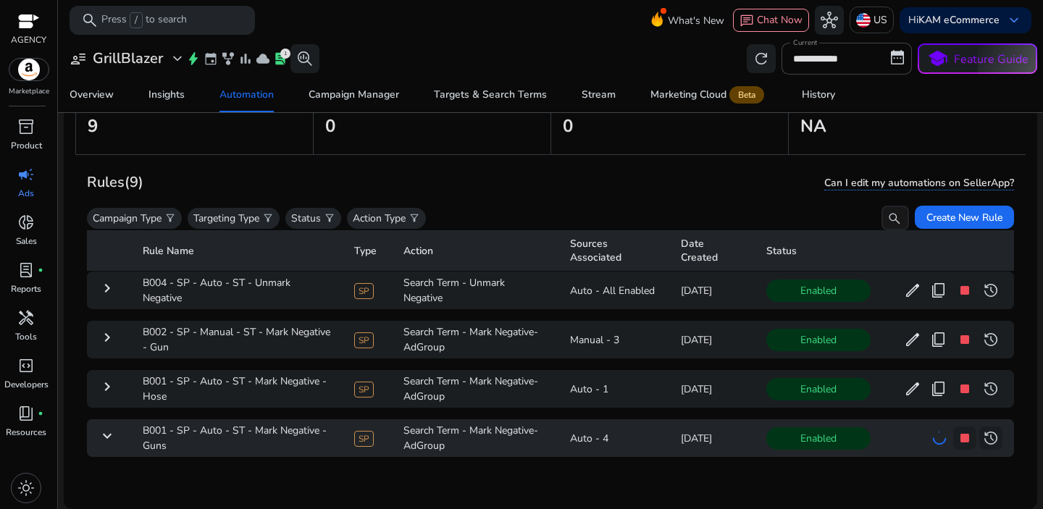
scroll to position [269, 0]
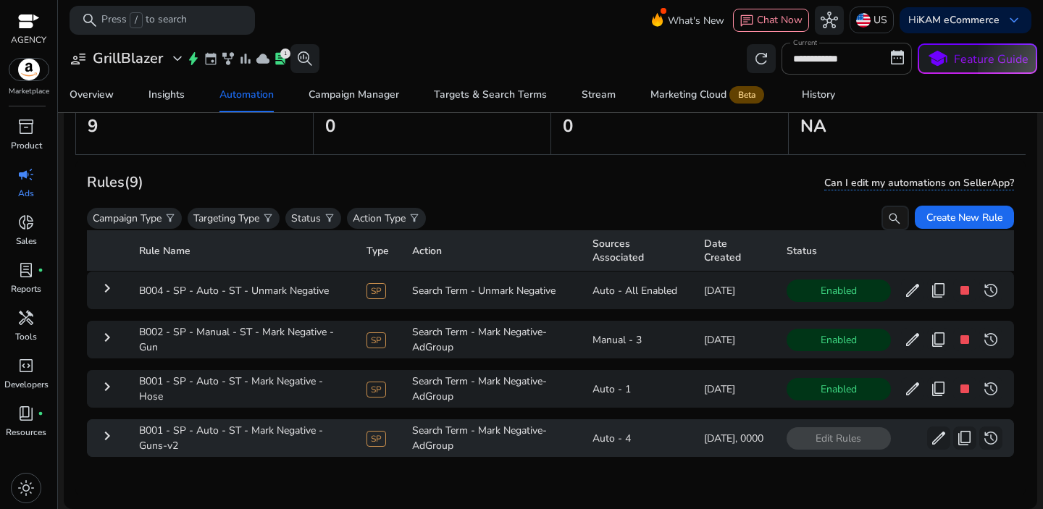
click at [112, 427] on mat-icon "keyboard_arrow_right" at bounding box center [106, 435] width 17 height 17
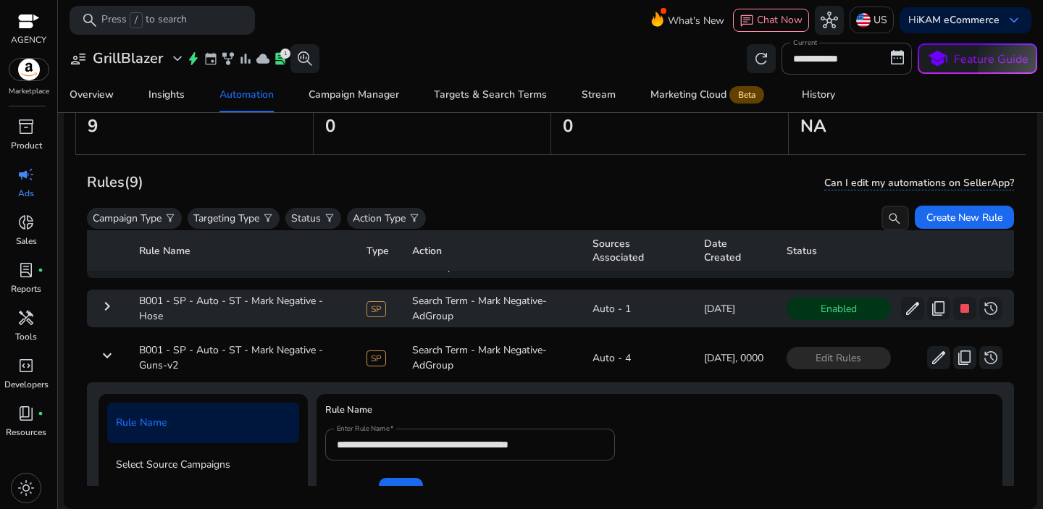
scroll to position [350, 0]
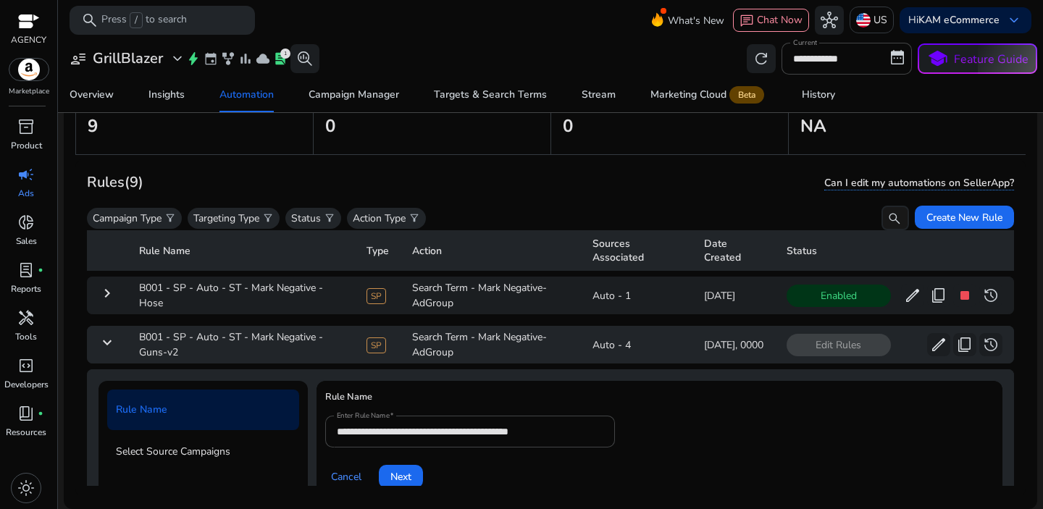
click at [104, 337] on mat-icon "keyboard_arrow_down" at bounding box center [106, 342] width 17 height 17
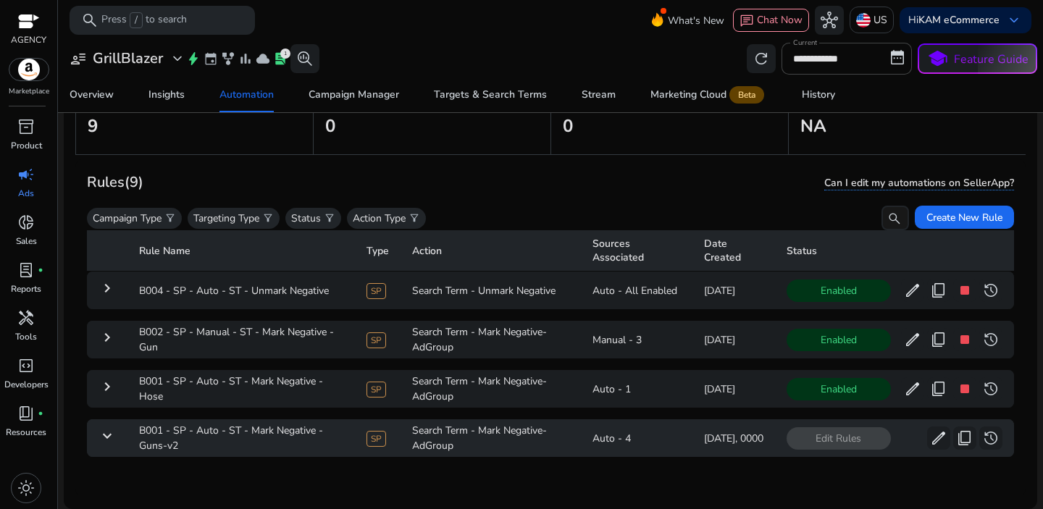
scroll to position [269, 0]
click at [930, 429] on span "edit" at bounding box center [938, 437] width 17 height 17
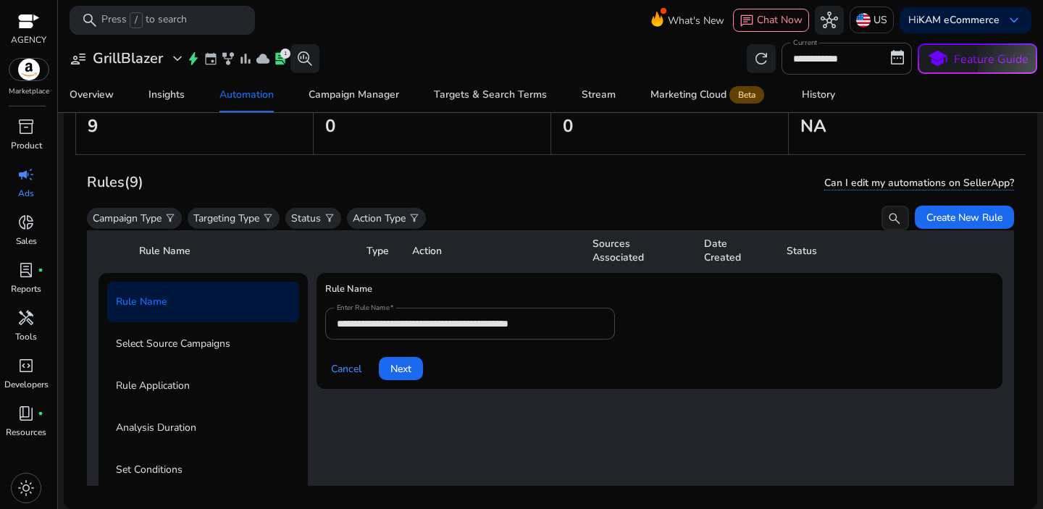
scroll to position [463, 0]
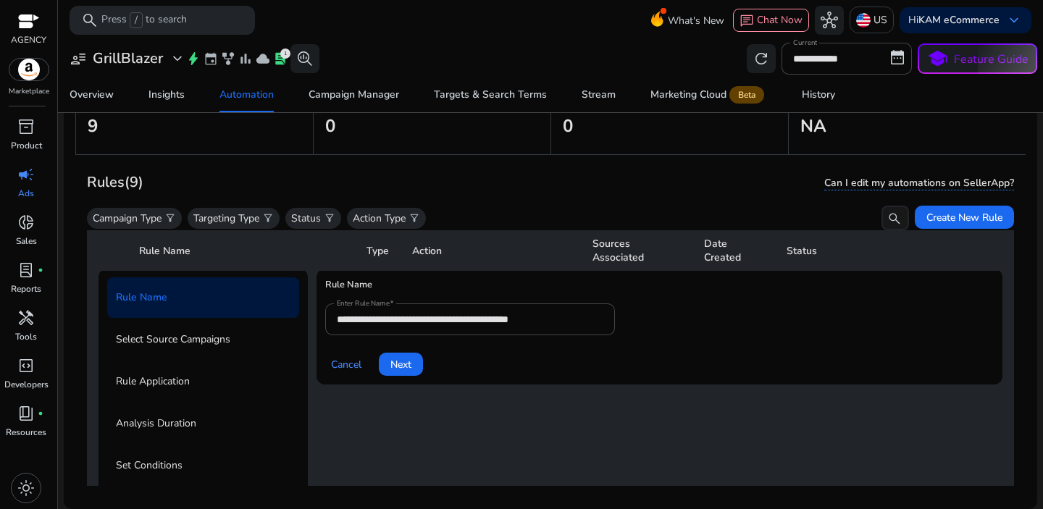
click at [188, 382] on p "Rule Application" at bounding box center [153, 381] width 74 height 23
click at [411, 366] on span "Next" at bounding box center [400, 364] width 21 height 15
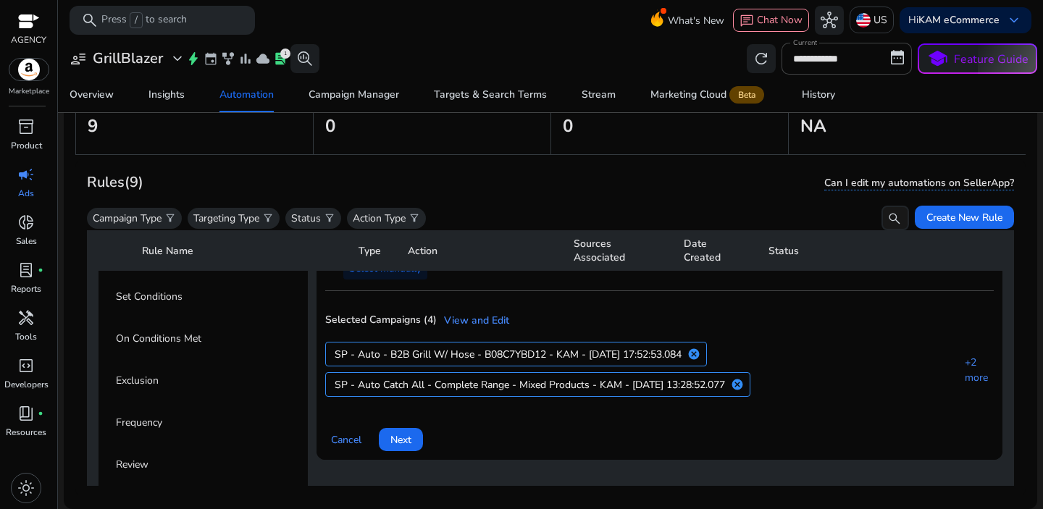
scroll to position [686, 0]
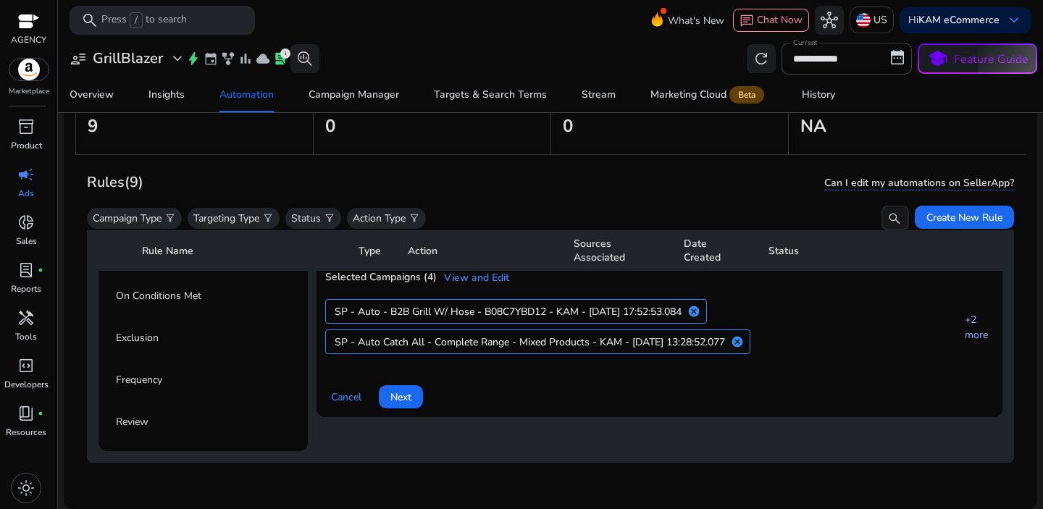
click at [957, 312] on link "+2 more" at bounding box center [975, 327] width 36 height 30
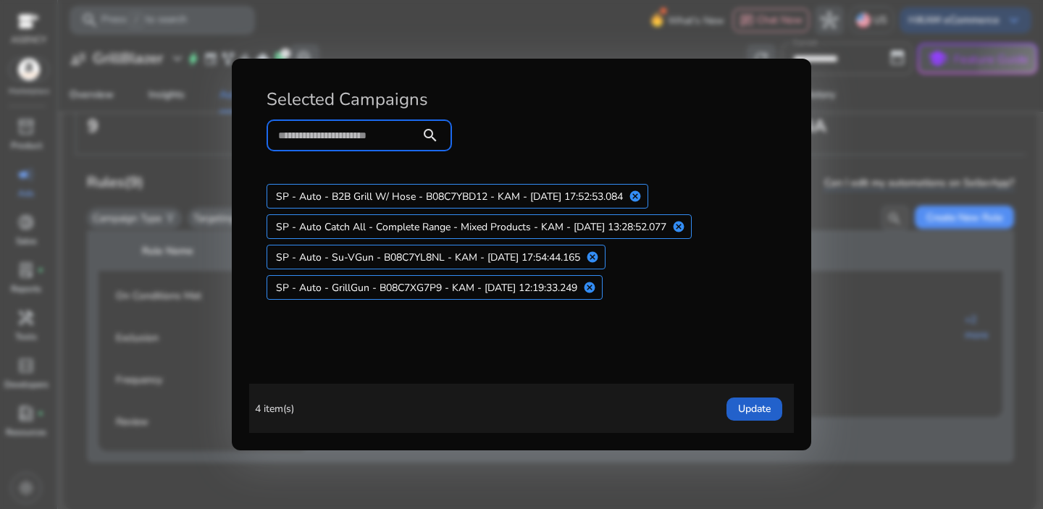
click at [750, 413] on span "Update" at bounding box center [754, 408] width 33 height 15
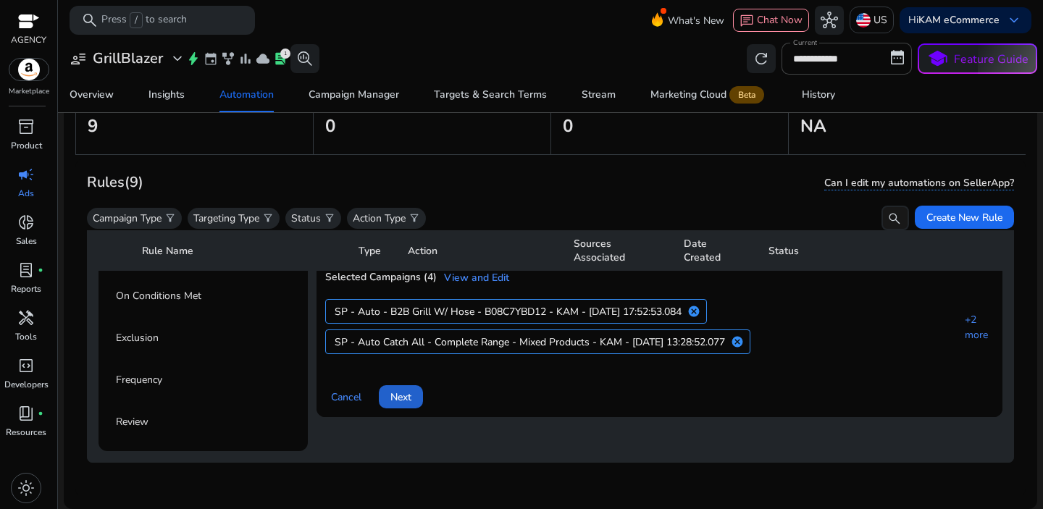
click at [396, 379] on span at bounding box center [401, 396] width 44 height 35
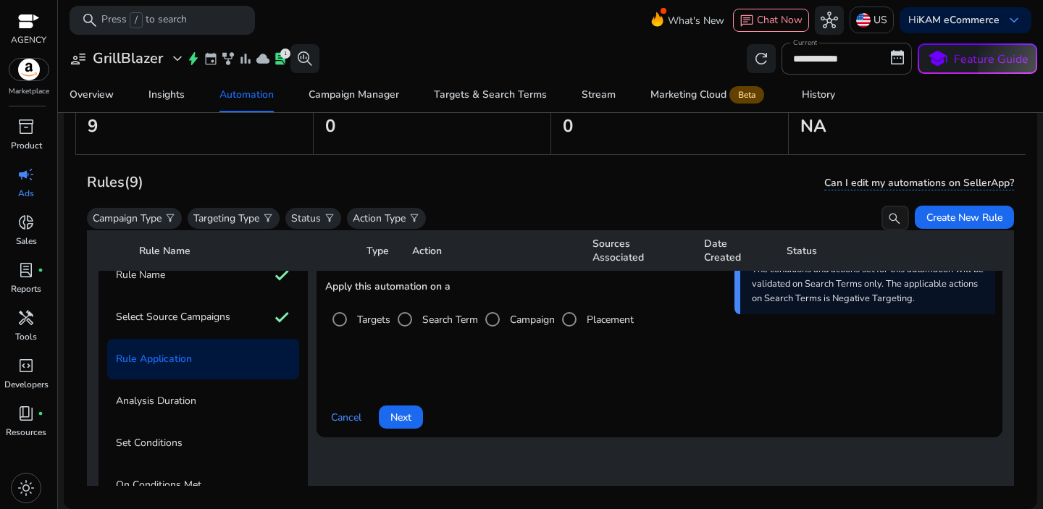
scroll to position [487, 0]
click at [417, 413] on span at bounding box center [401, 415] width 44 height 35
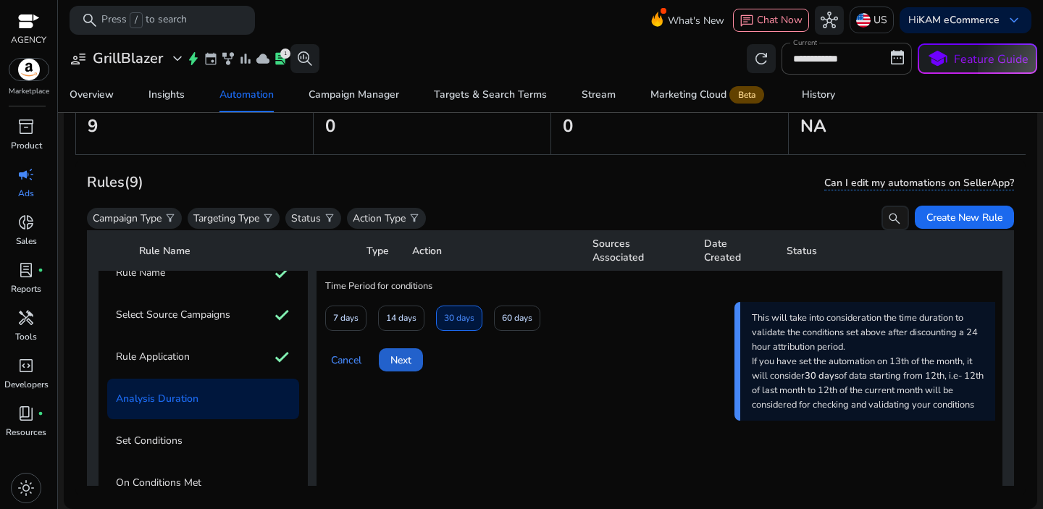
click at [398, 353] on span "Next" at bounding box center [400, 360] width 21 height 15
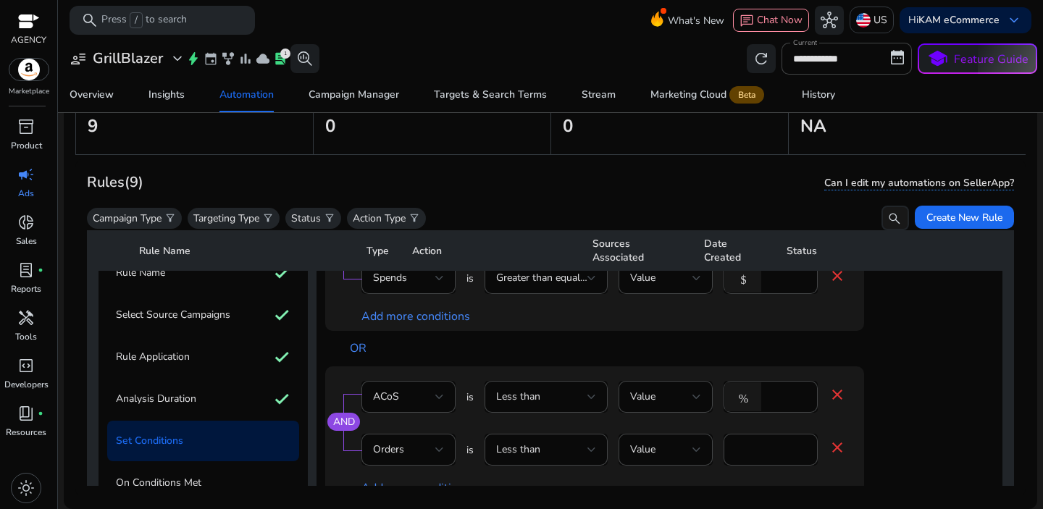
scroll to position [113, 0]
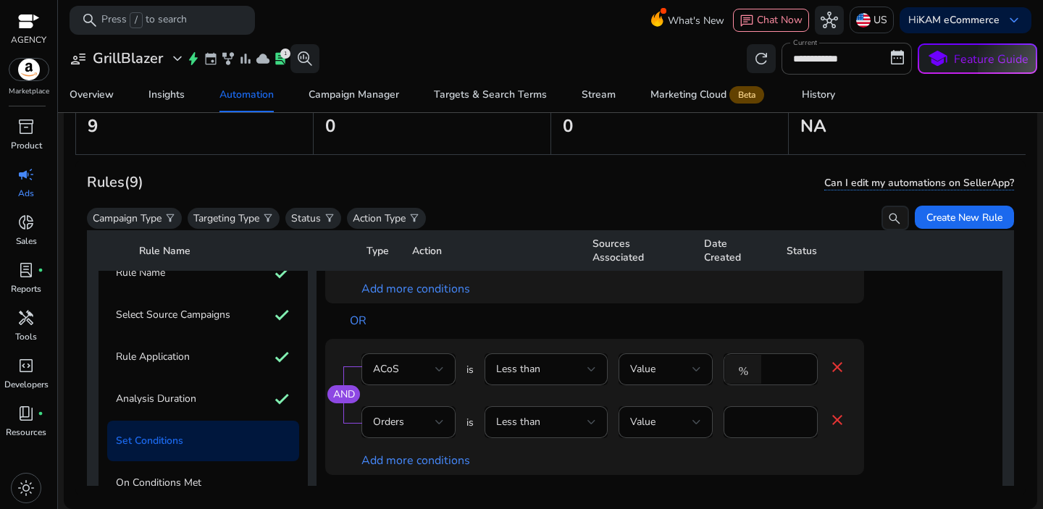
click at [837, 372] on mat-icon "close" at bounding box center [836, 366] width 17 height 17
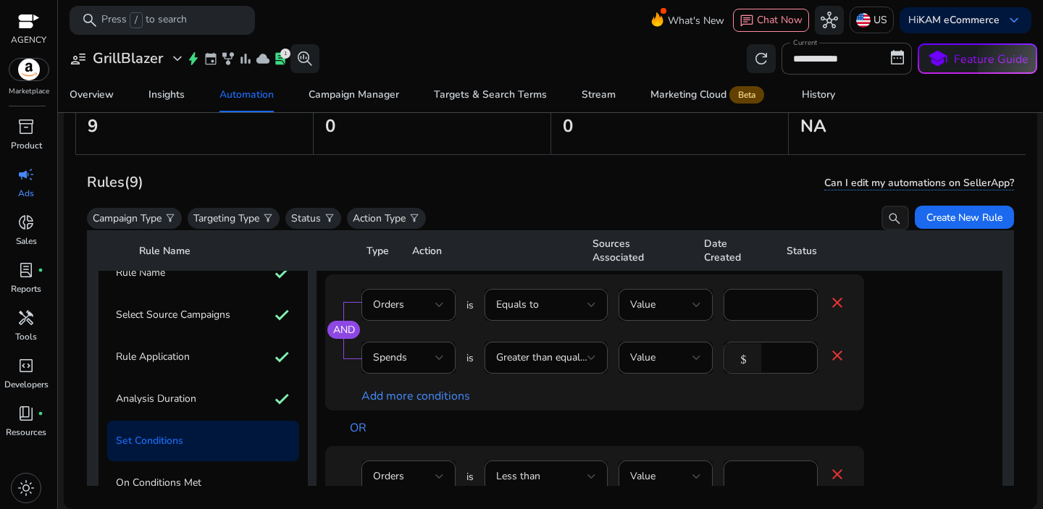
scroll to position [60, 0]
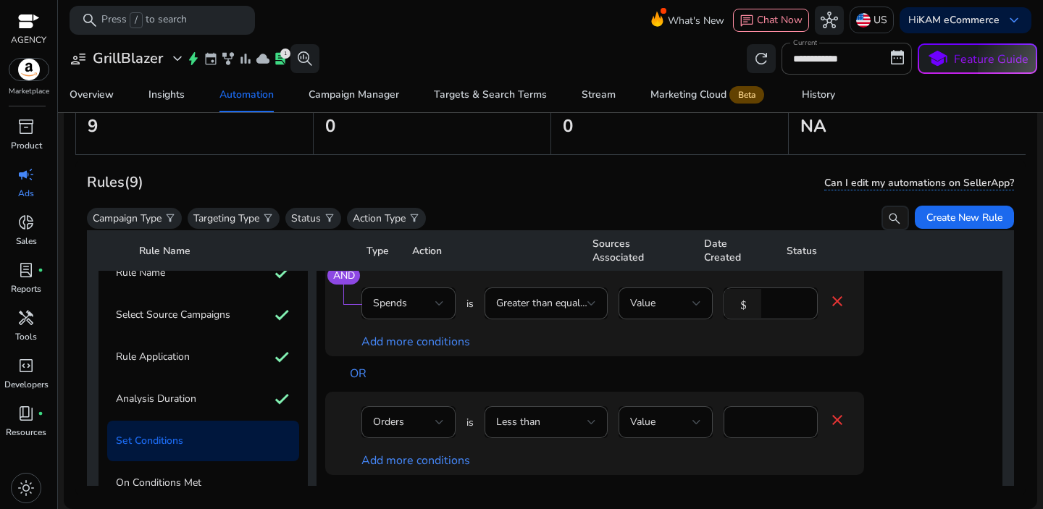
click at [840, 419] on mat-icon "close" at bounding box center [836, 419] width 17 height 17
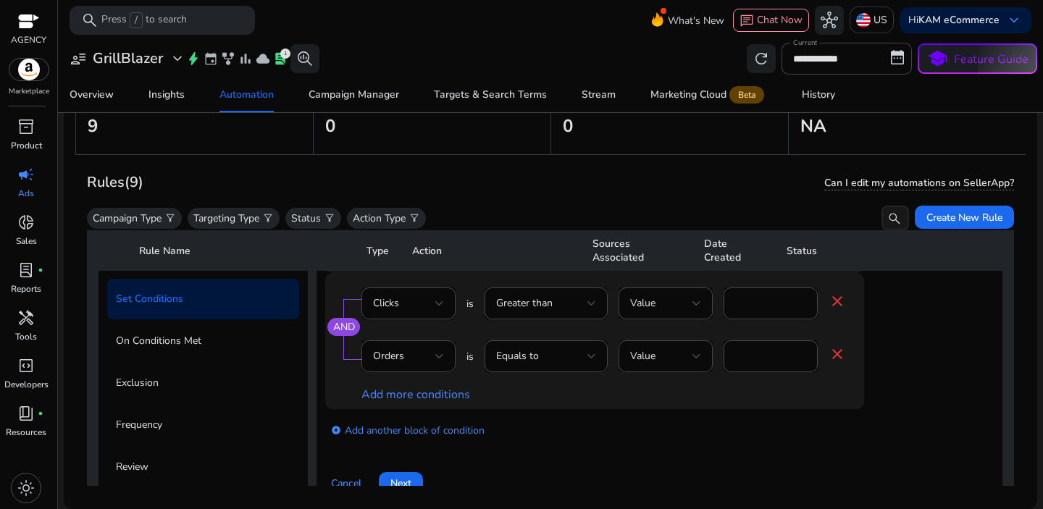
scroll to position [632, 0]
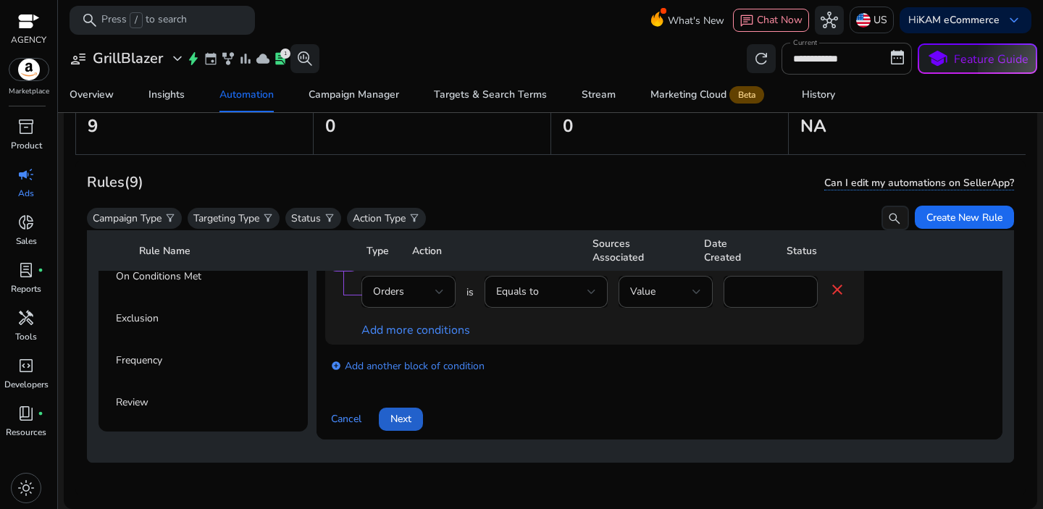
click at [390, 411] on span at bounding box center [401, 419] width 44 height 35
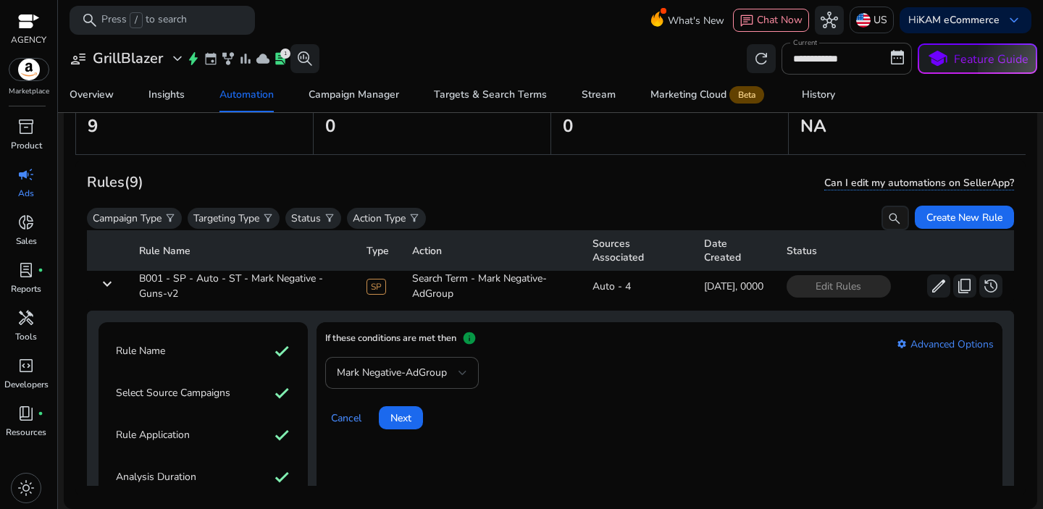
scroll to position [406, 0]
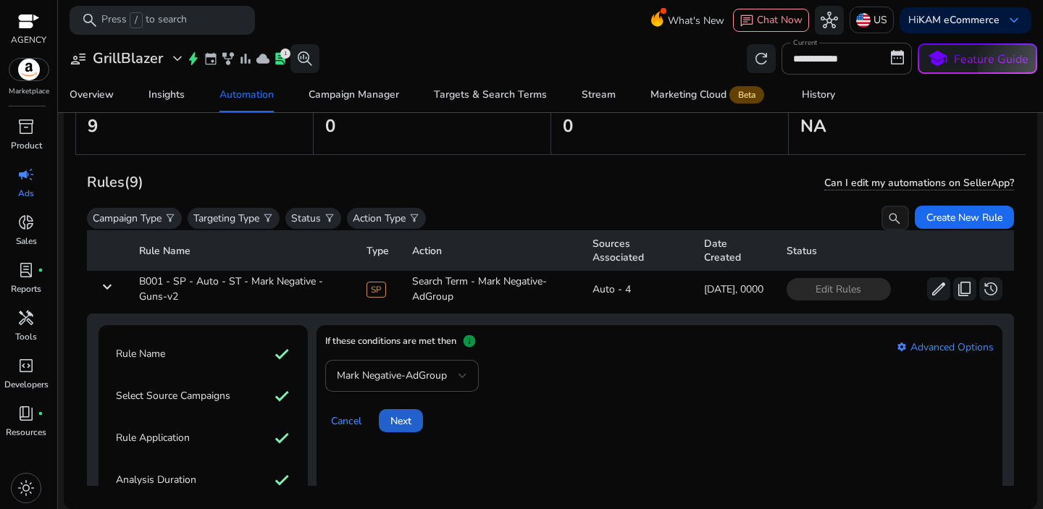
click at [415, 421] on span at bounding box center [401, 420] width 44 height 35
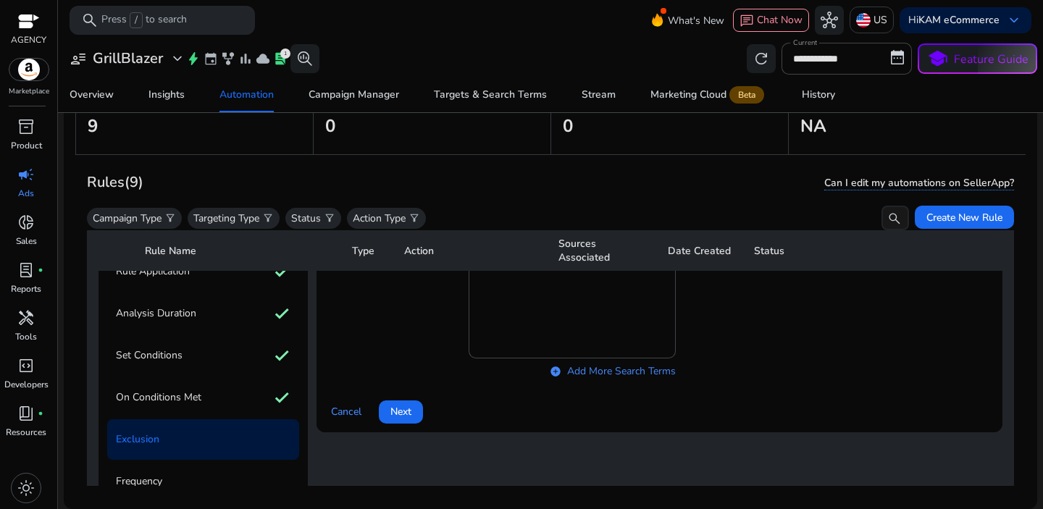
scroll to position [601, 0]
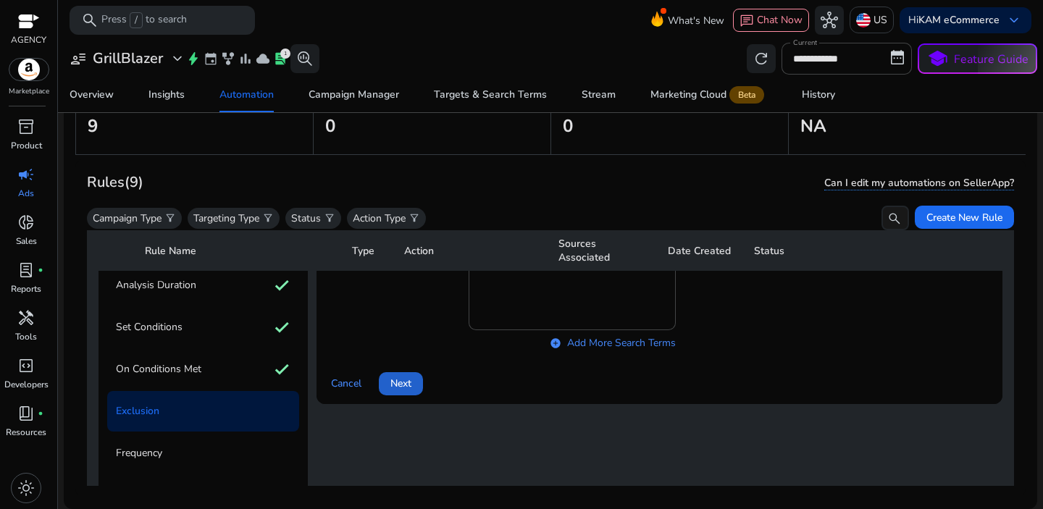
click at [403, 387] on span "Next" at bounding box center [400, 383] width 21 height 15
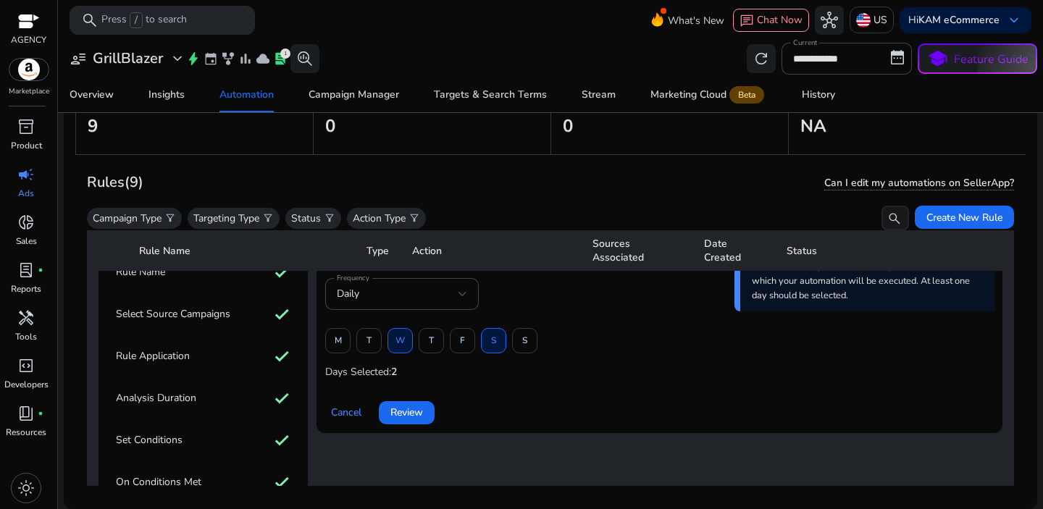
scroll to position [491, 0]
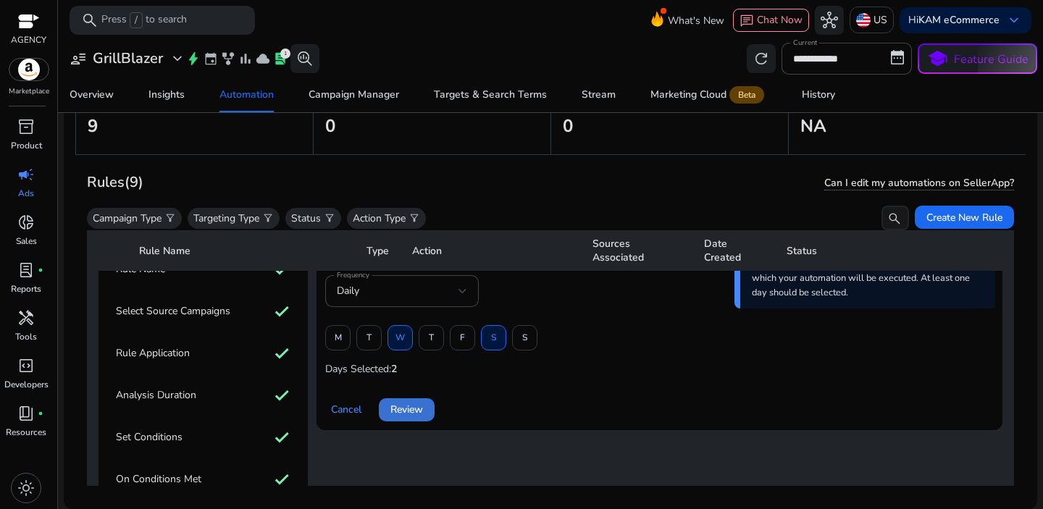
click at [418, 413] on span "Review" at bounding box center [406, 409] width 33 height 15
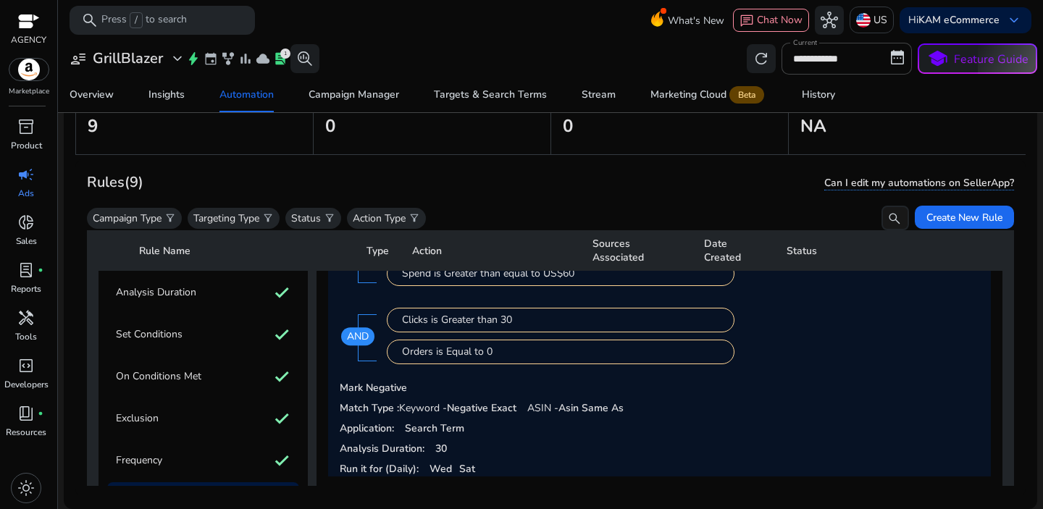
scroll to position [705, 0]
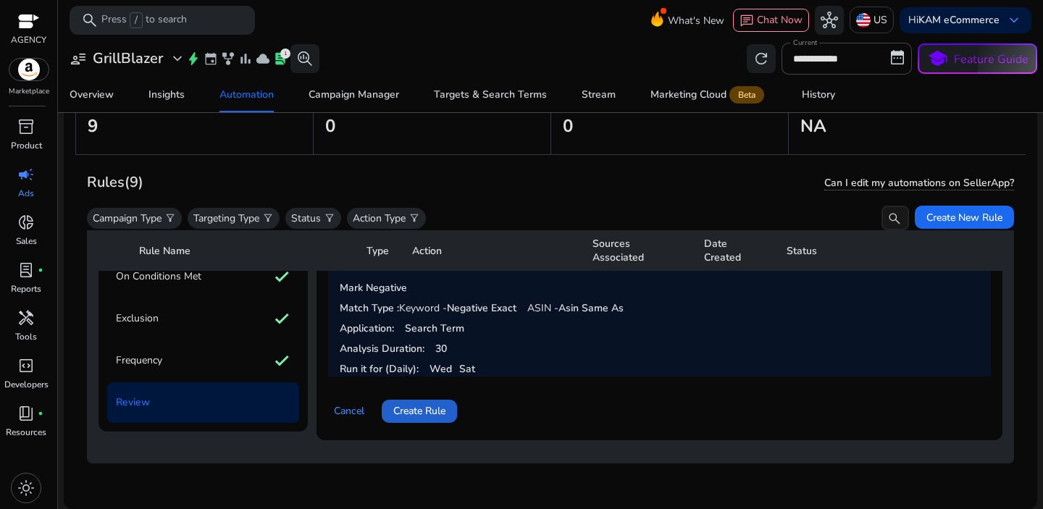
click at [416, 403] on span "Create Rule" at bounding box center [419, 410] width 52 height 15
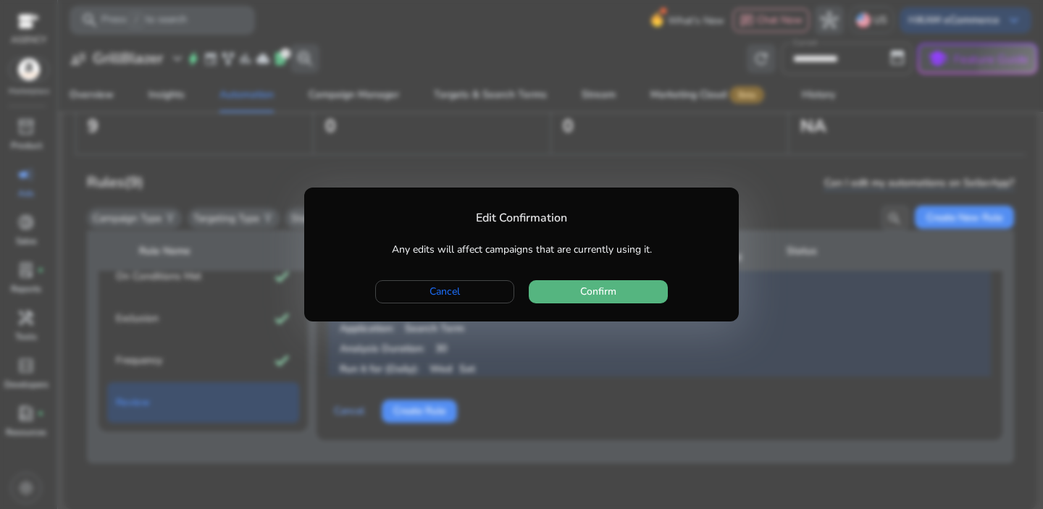
click at [587, 290] on span "Confirm" at bounding box center [598, 291] width 36 height 15
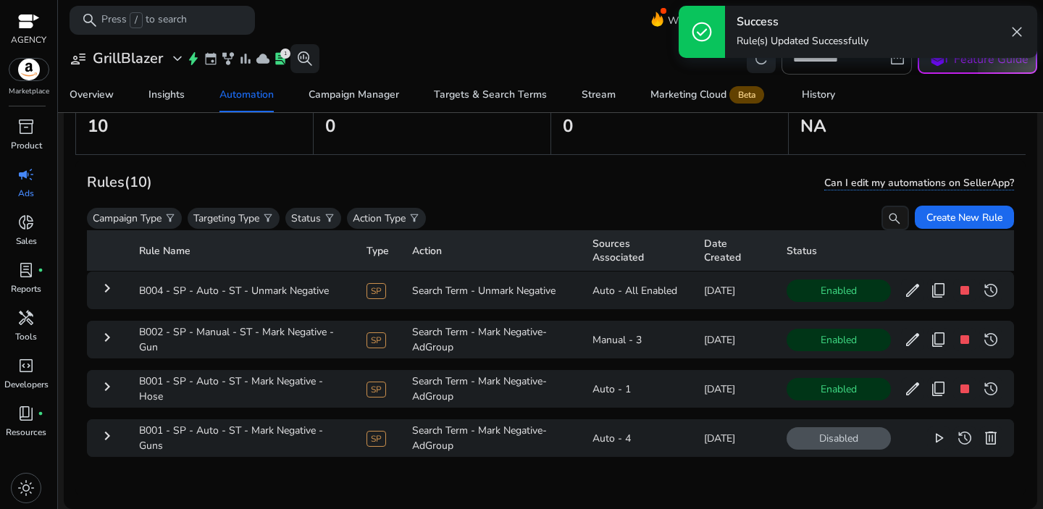
scroll to position [318, 0]
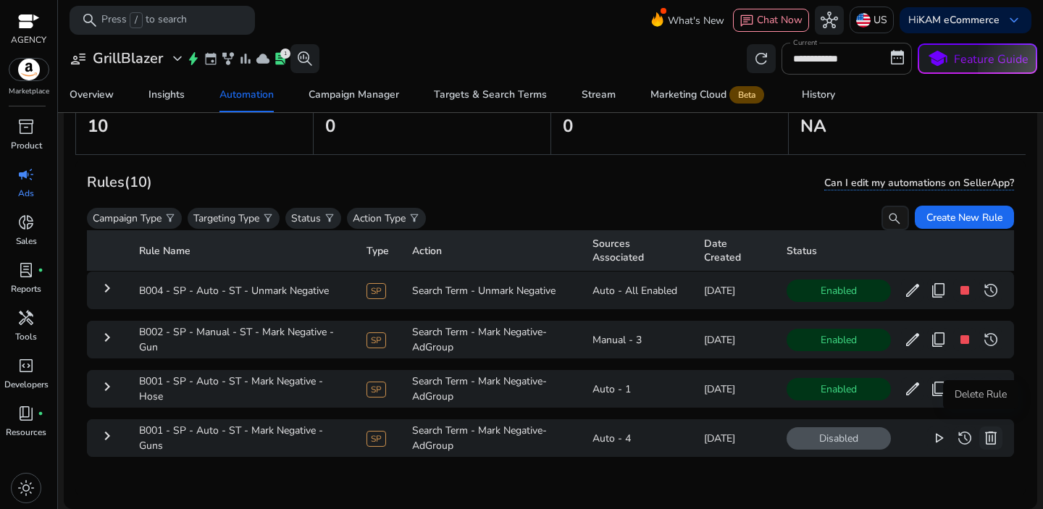
click at [983, 429] on span "delete" at bounding box center [990, 437] width 17 height 17
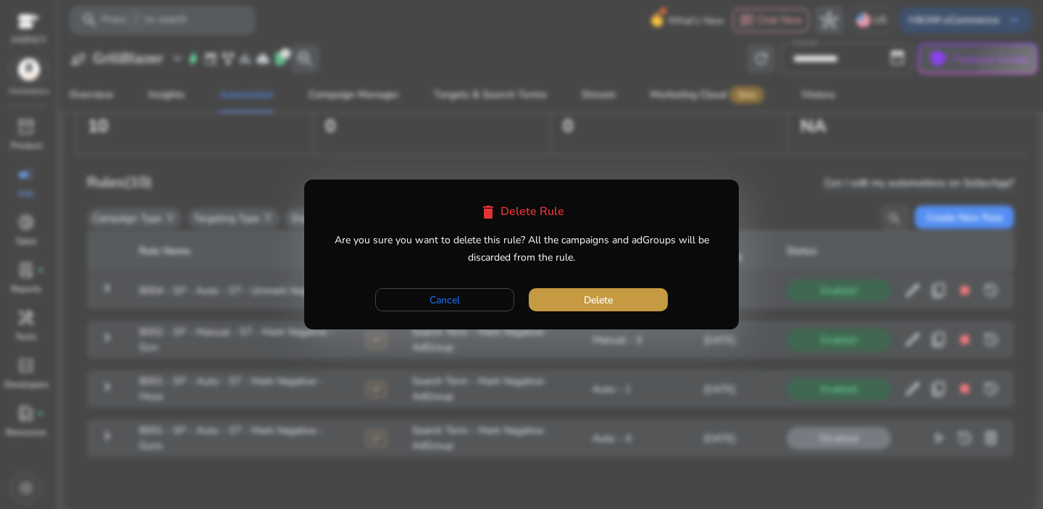
click at [594, 284] on span "button" at bounding box center [598, 299] width 139 height 35
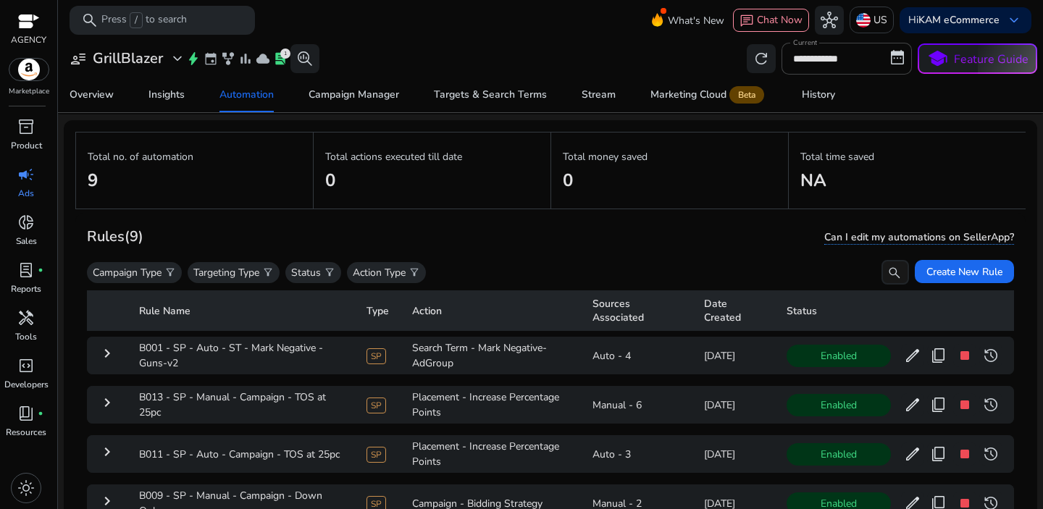
scroll to position [41, 0]
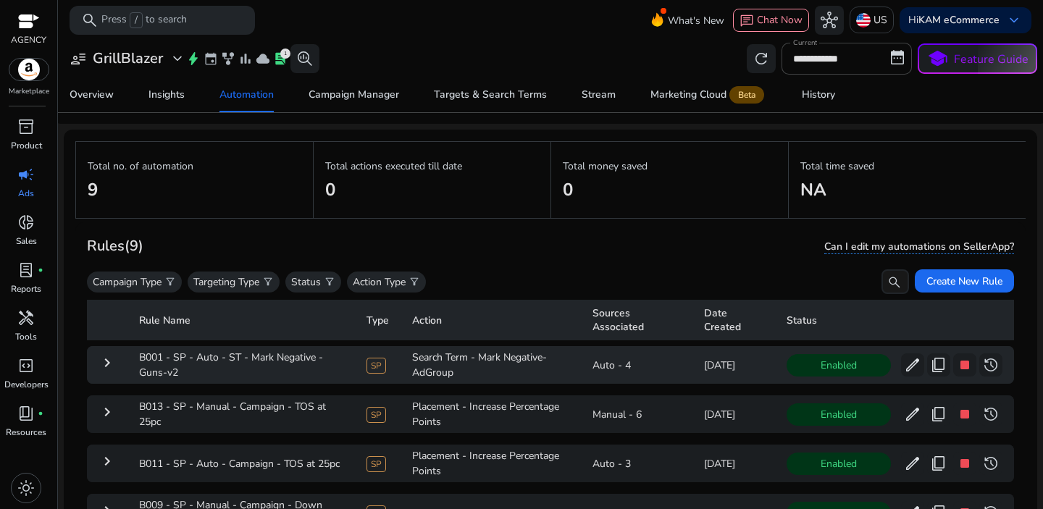
click at [107, 361] on mat-icon "keyboard_arrow_right" at bounding box center [106, 362] width 17 height 17
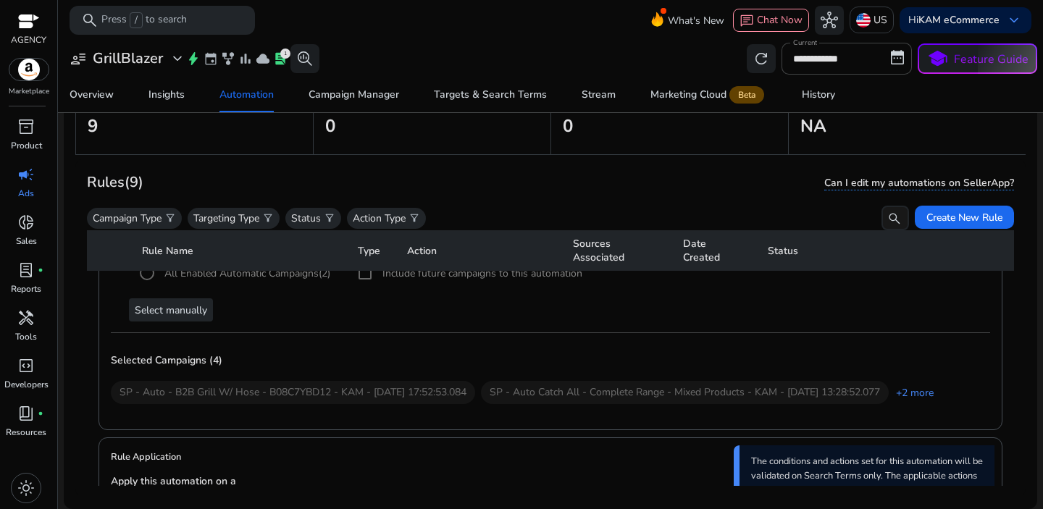
scroll to position [0, 0]
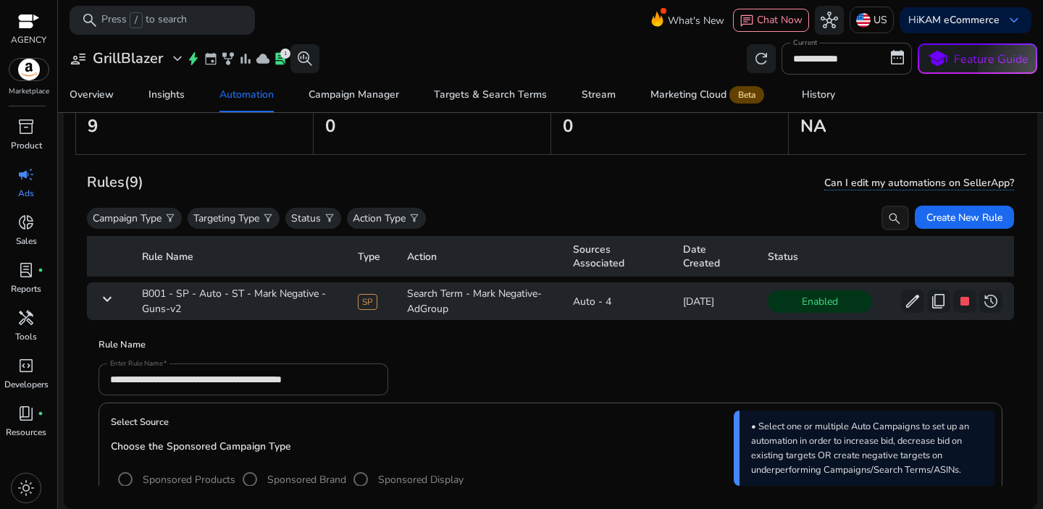
click at [111, 295] on mat-icon "keyboard_arrow_down" at bounding box center [106, 298] width 17 height 17
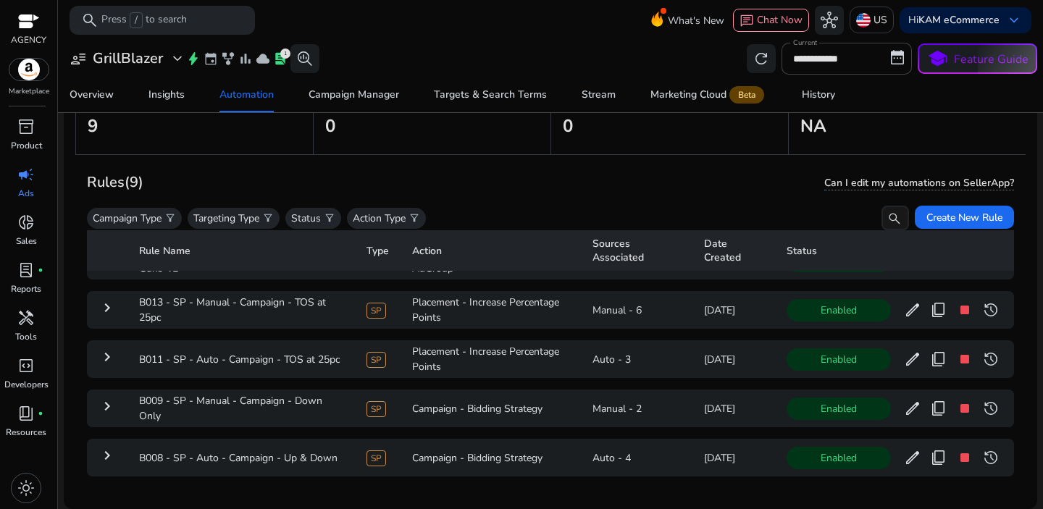
scroll to position [52, 0]
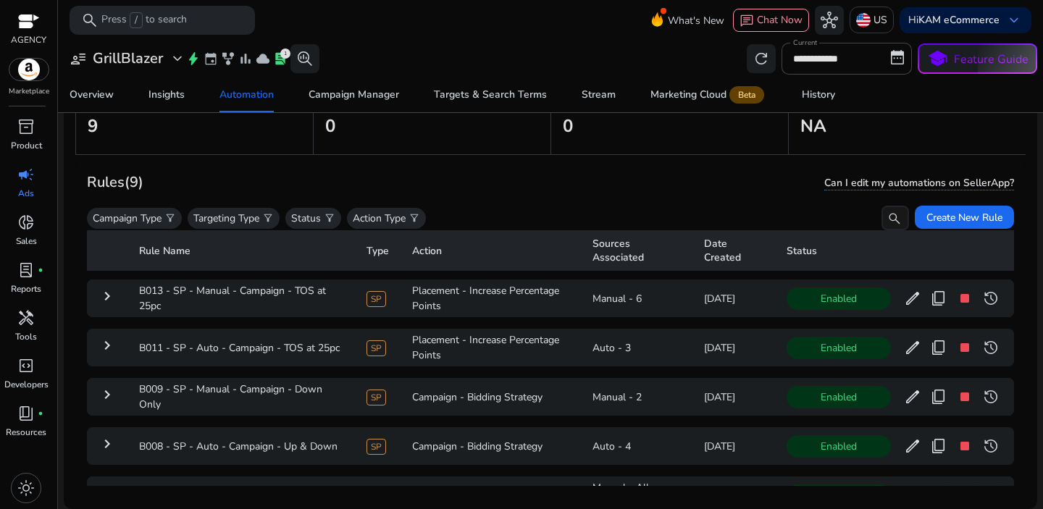
click at [145, 69] on div "user_attributes GrillBlazer expand_more bolt event family_history bar_chart clo…" at bounding box center [192, 58] width 256 height 29
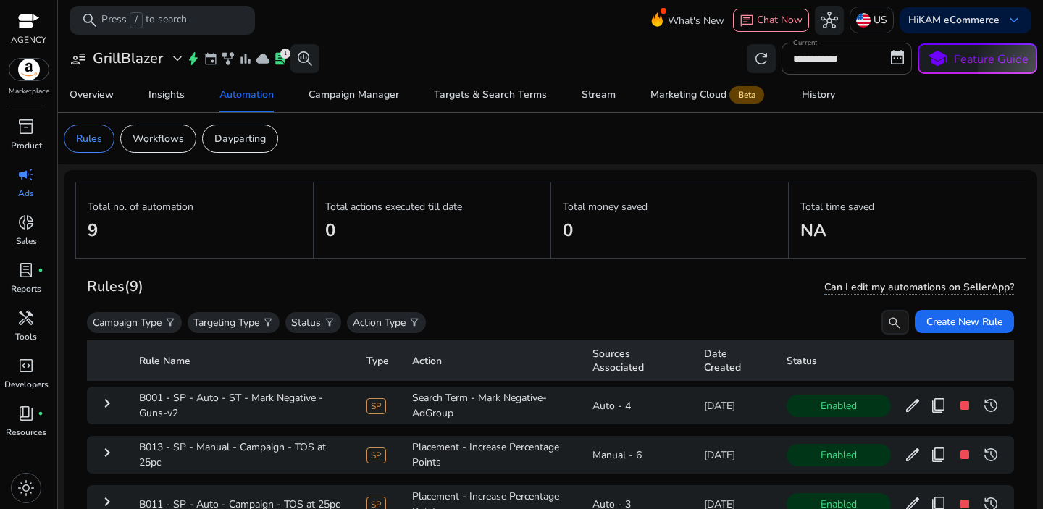
scroll to position [52, 0]
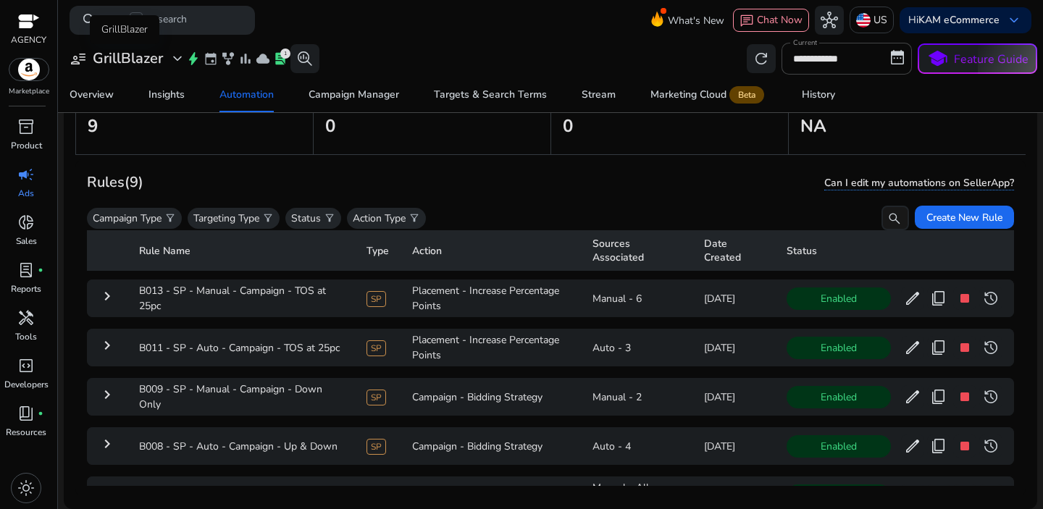
click at [112, 54] on h3 "GrillBlazer" at bounding box center [128, 58] width 70 height 17
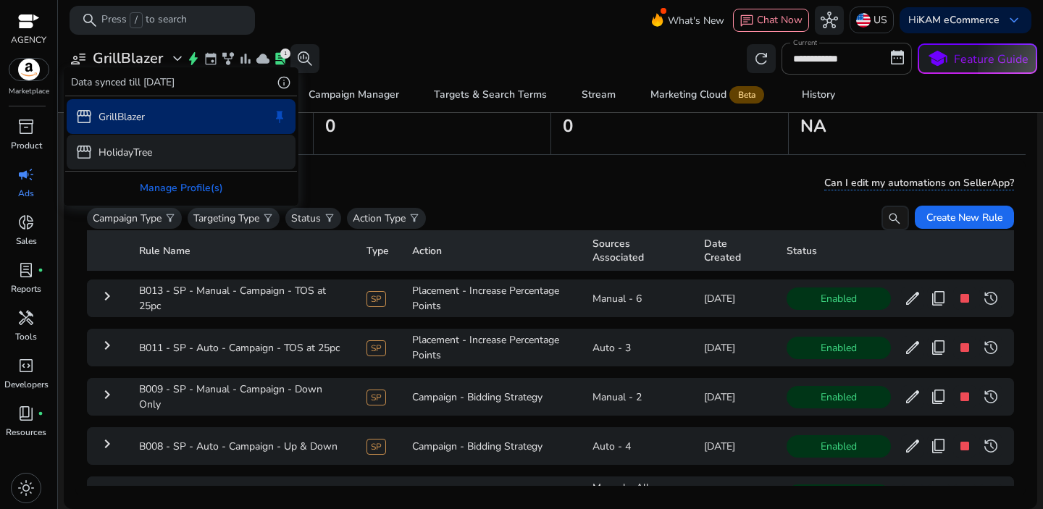
click at [133, 138] on div "storefront HolidayTree" at bounding box center [181, 152] width 229 height 35
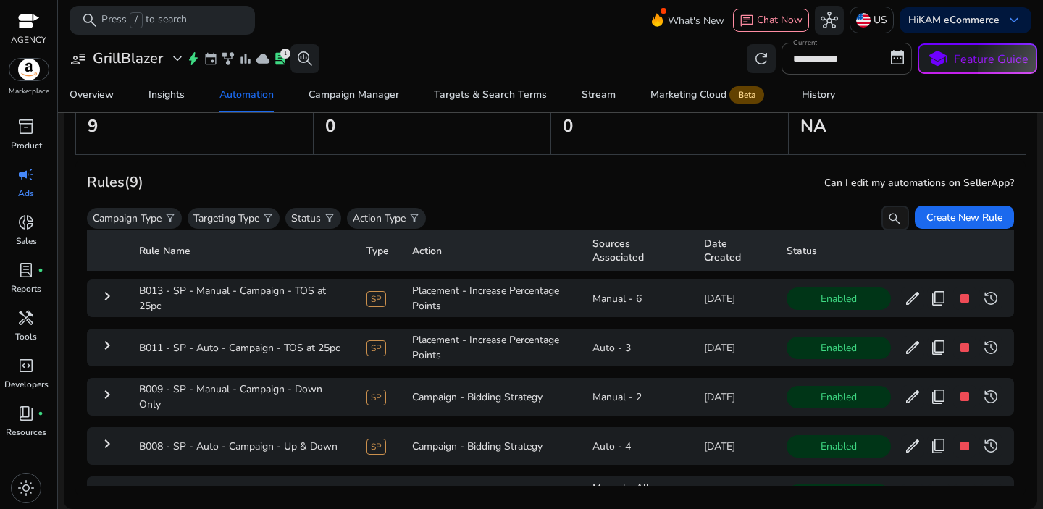
scroll to position [0, 0]
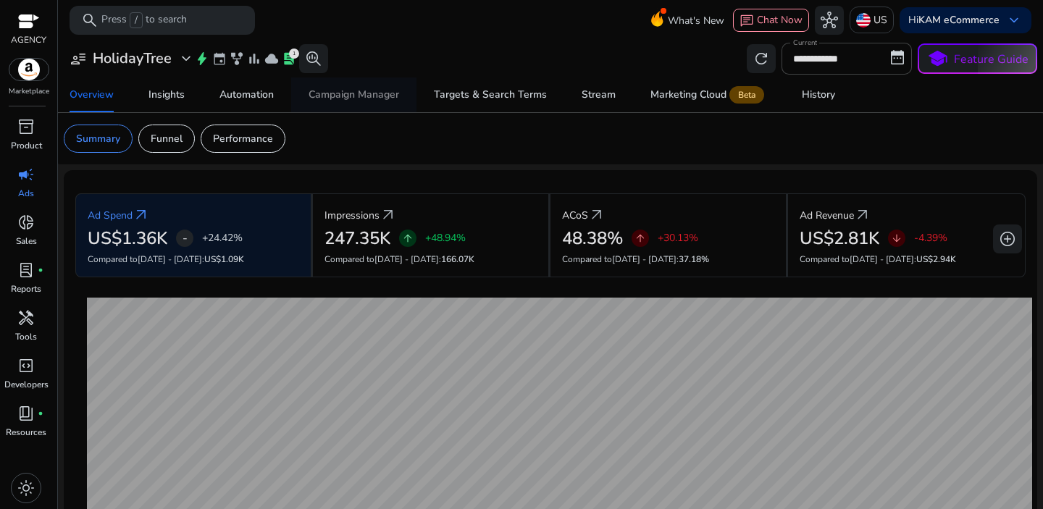
click at [366, 98] on div "Campaign Manager" at bounding box center [353, 95] width 91 height 10
